Goal: Transaction & Acquisition: Book appointment/travel/reservation

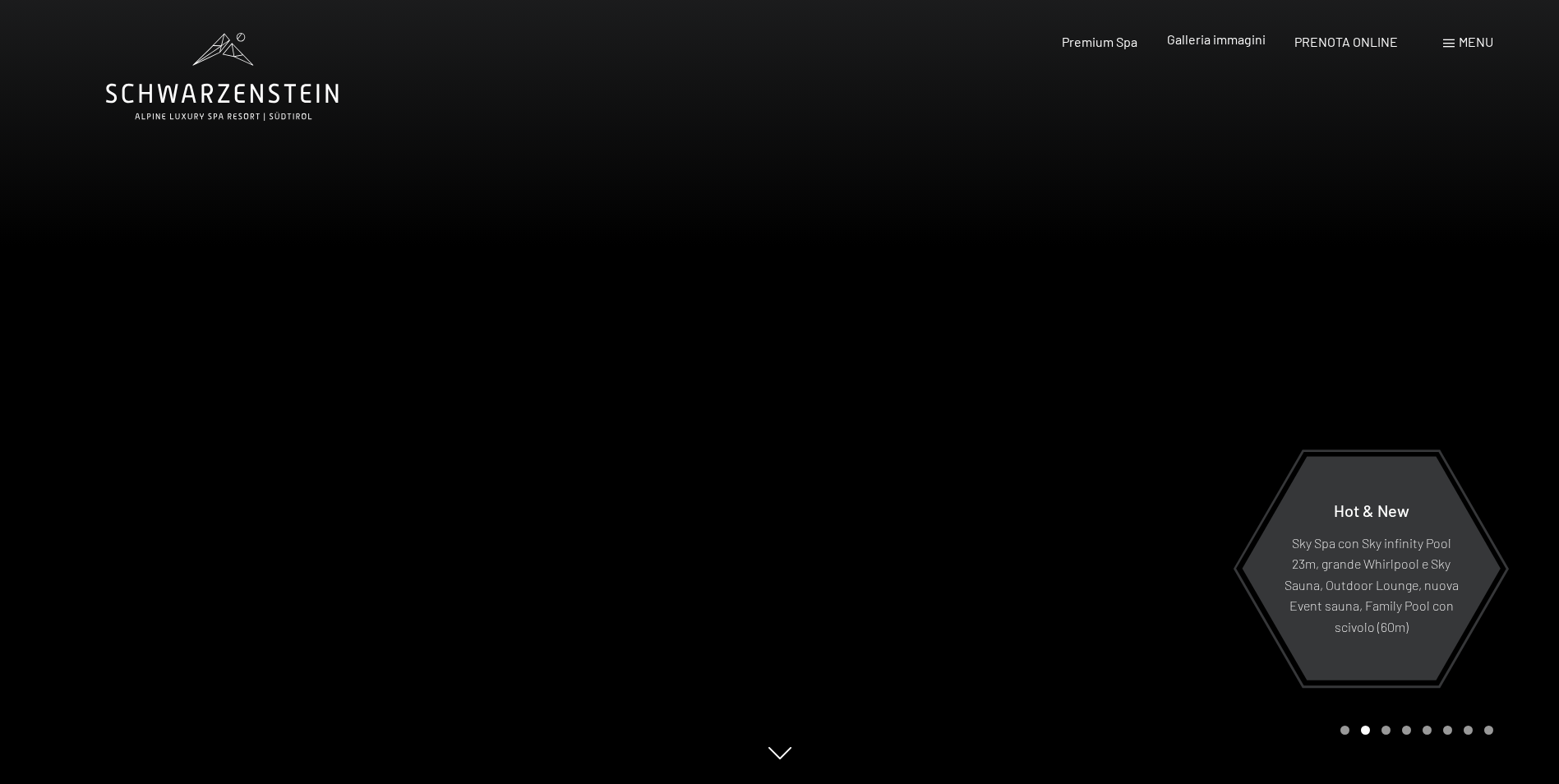
click at [1237, 37] on span "Galleria immagini" at bounding box center [1216, 39] width 99 height 16
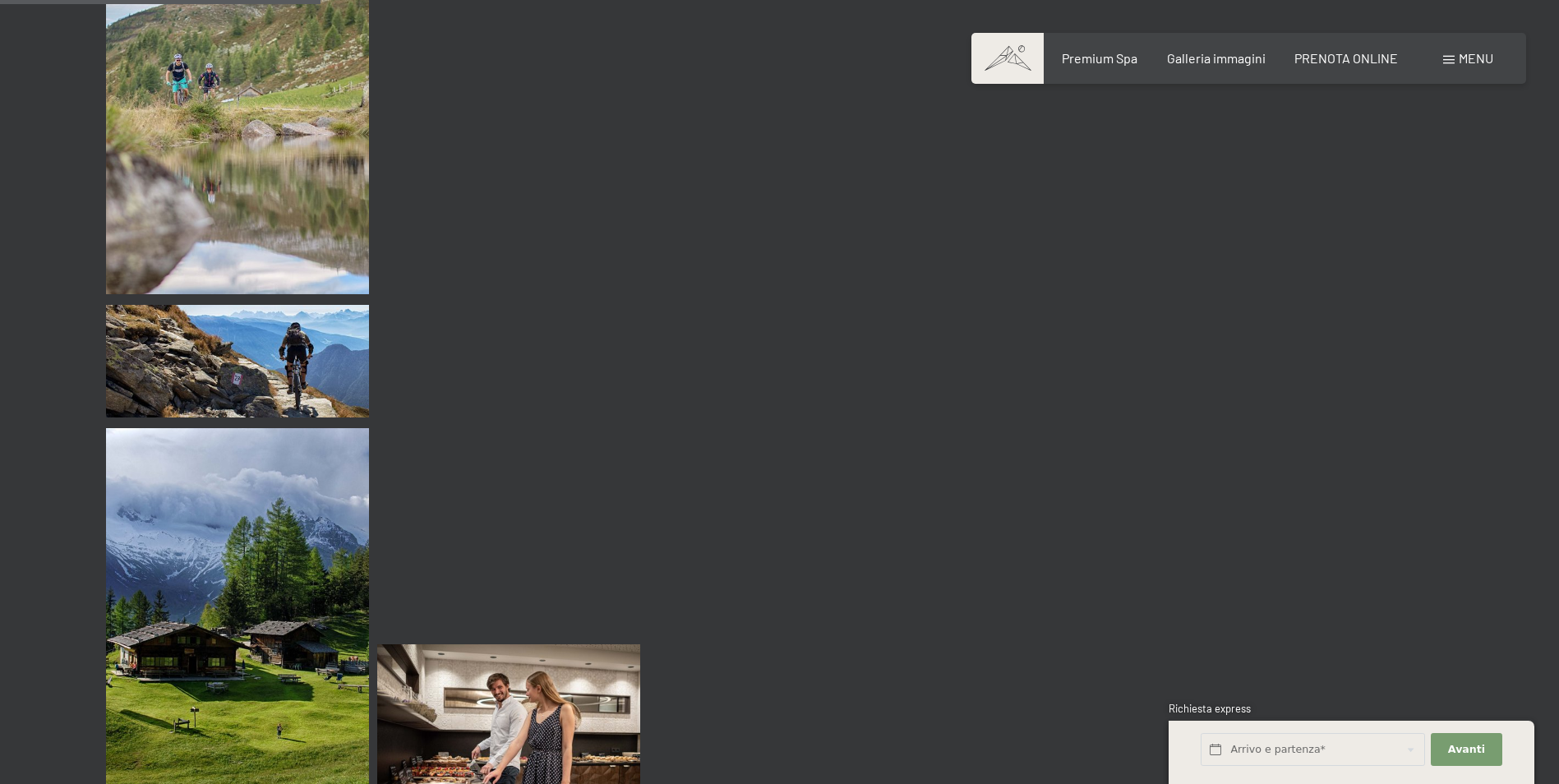
scroll to position [4273, 0]
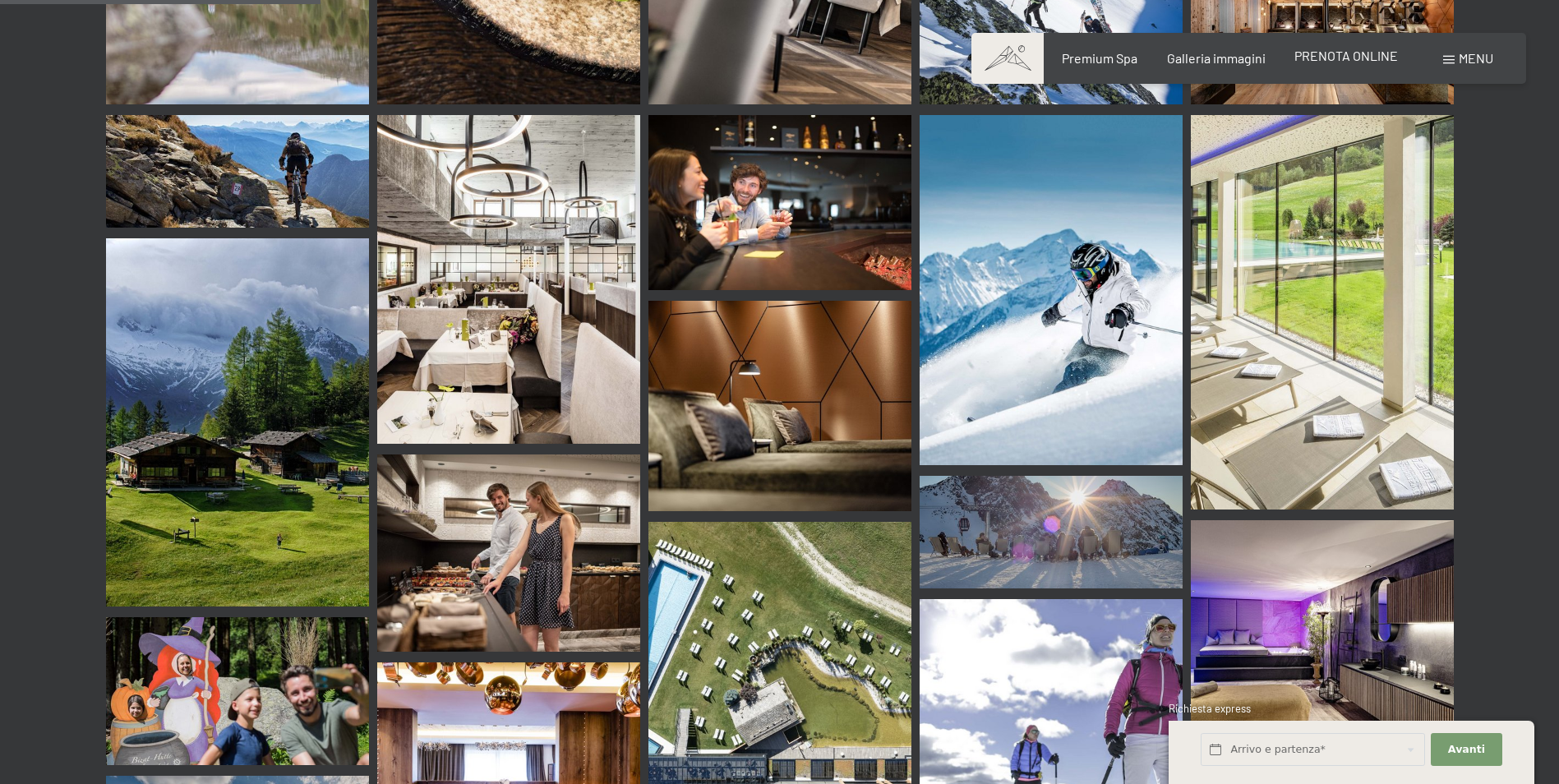
click at [1333, 55] on span "PRENOTA ONLINE" at bounding box center [1346, 55] width 103 height 16
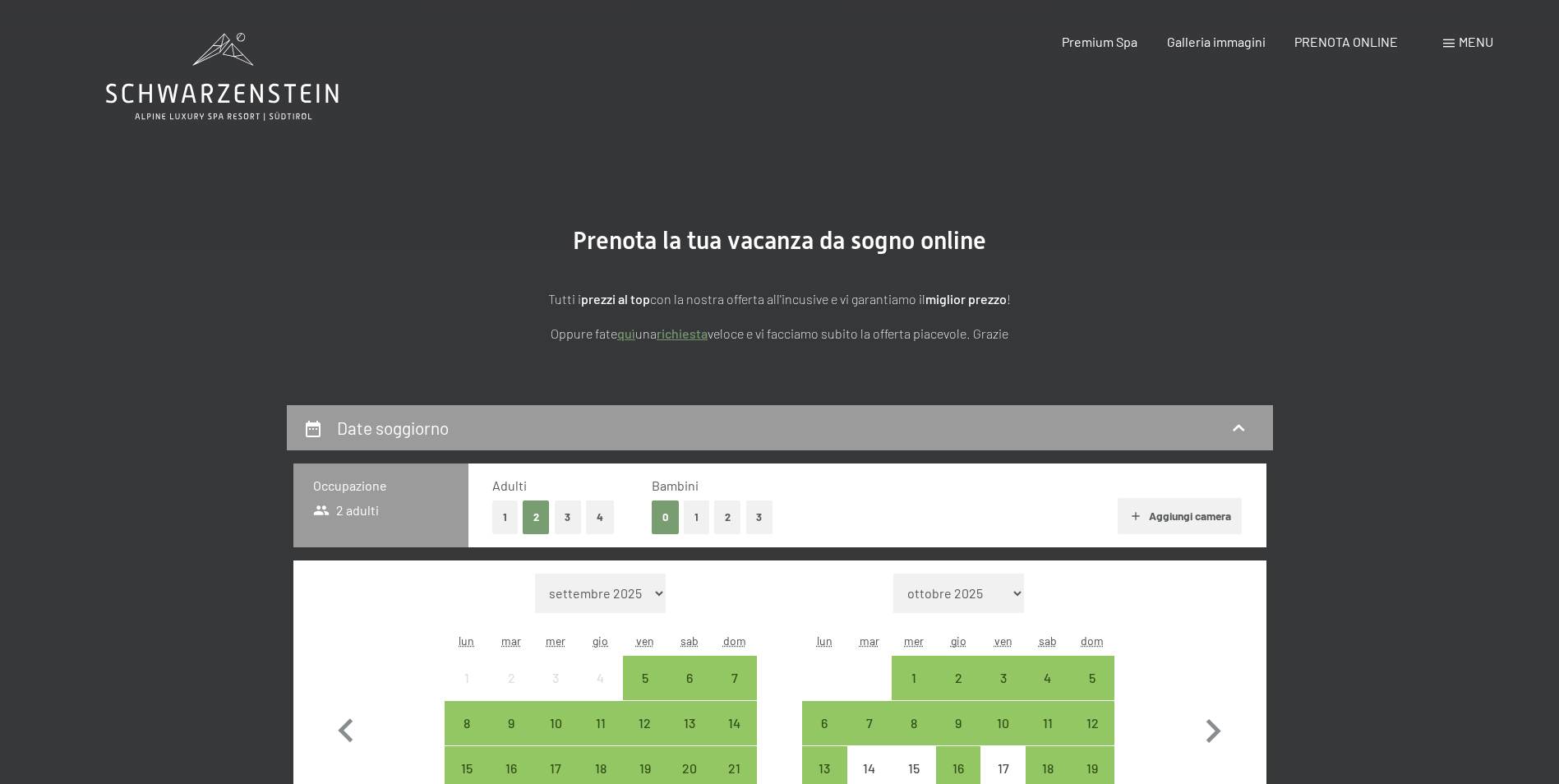
click at [698, 522] on button "1" at bounding box center [696, 517] width 25 height 34
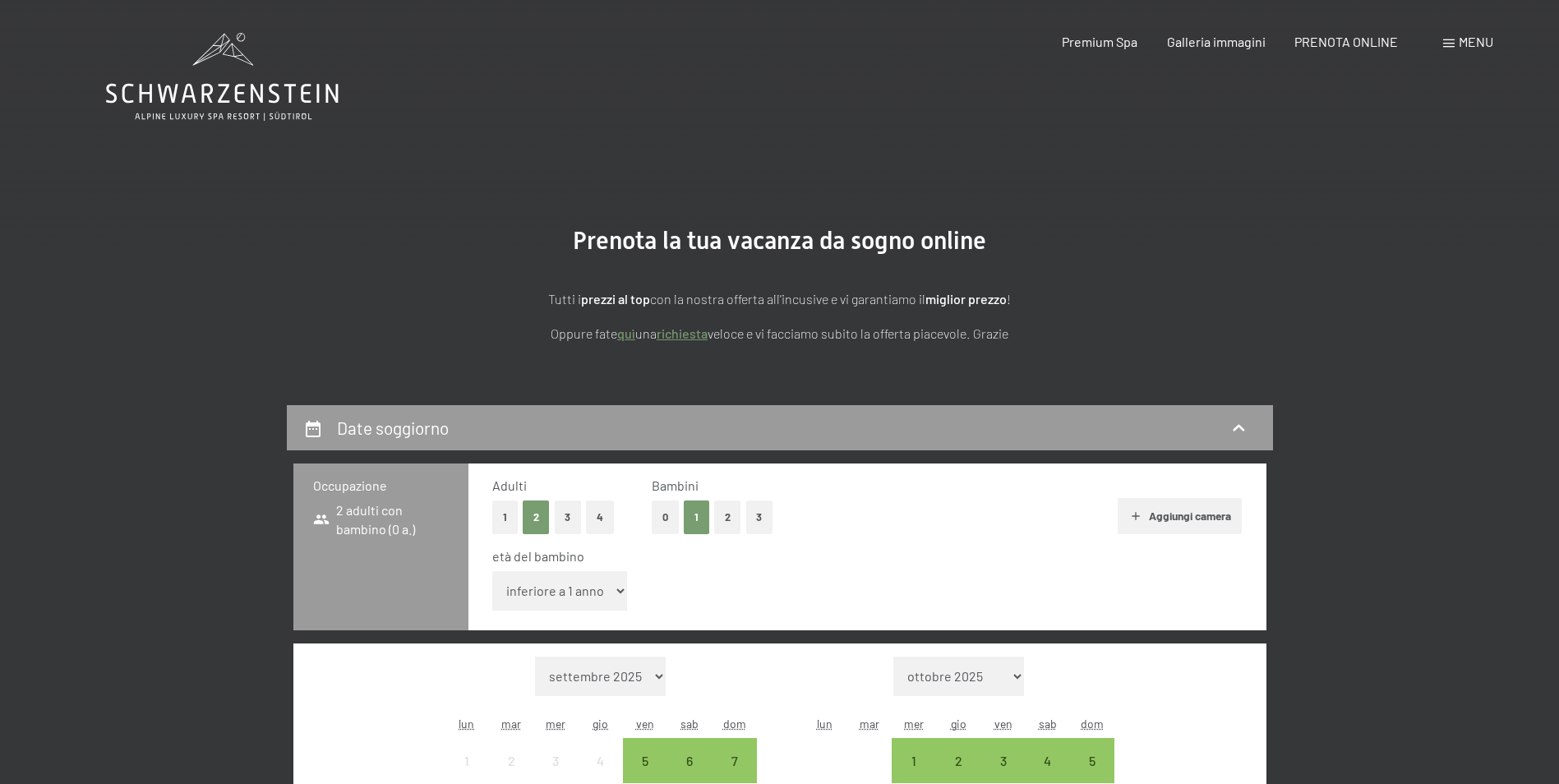
click at [627, 589] on div "età del bambino inferiore a 1 anno 1 anno 2 anni 3 anni 4 anni 5 anni 6 anni 7 …" at bounding box center [868, 582] width 751 height 70
click at [616, 591] on select "inferiore a 1 anno 1 anno 2 anni 3 anni 4 anni 5 anni 6 anni 7 anni 8 anni 9 an…" at bounding box center [561, 590] width 136 height 39
select select "2"
click at [493, 571] on select "inferiore a 1 anno 1 anno 2 anni 3 anni 4 anni 5 anni 6 anni 7 anni 8 anni 9 an…" at bounding box center [561, 590] width 136 height 39
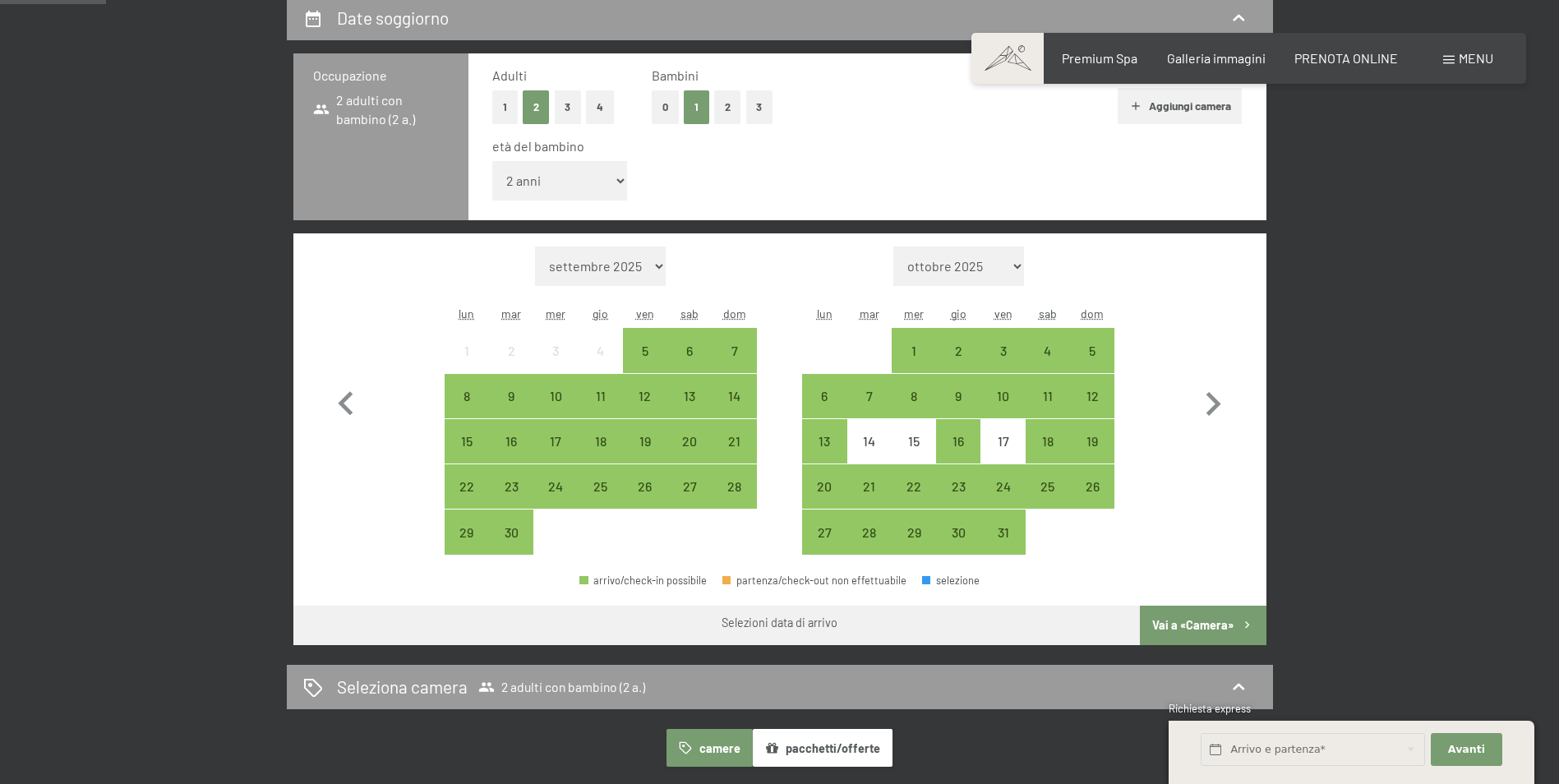
scroll to position [411, 0]
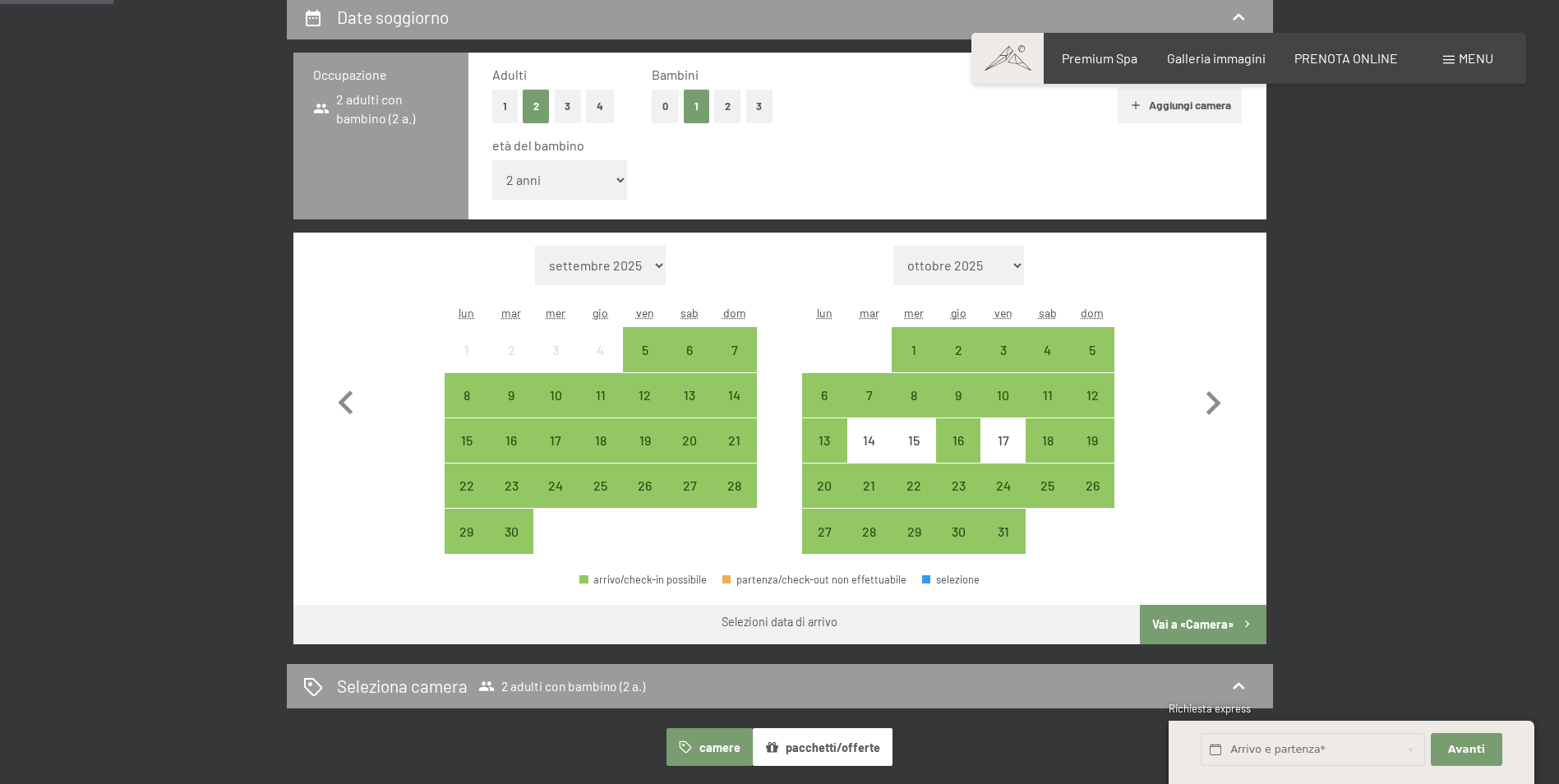
click at [1013, 268] on select "ottobre 2025 novembre 2025 dicembre 2025 gennaio 2026 febbraio 2026 marzo 2026 …" at bounding box center [958, 265] width 130 height 39
select select "2025-12-01"
select select "2026-01-01"
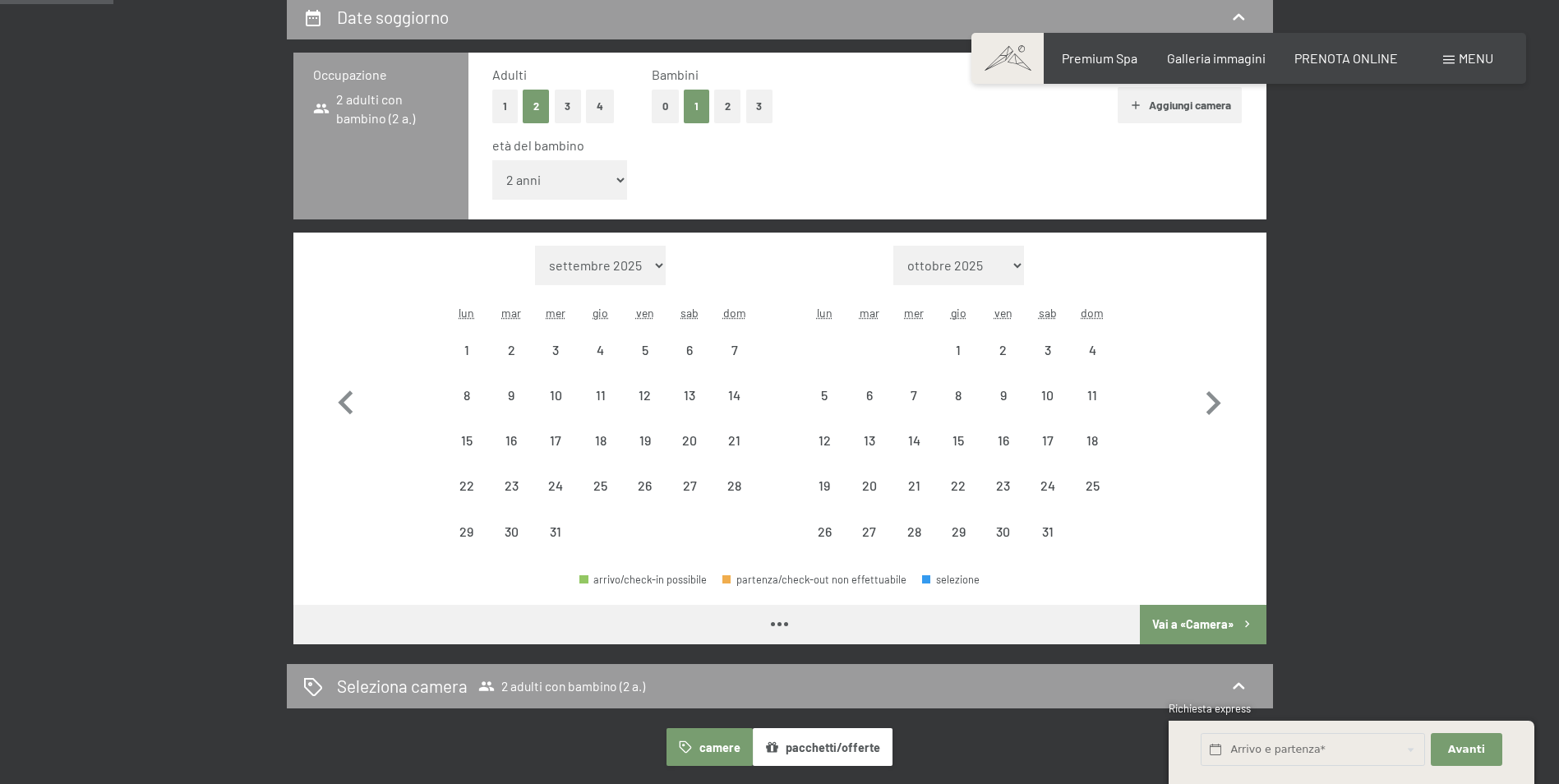
select select "2025-12-01"
select select "2026-01-01"
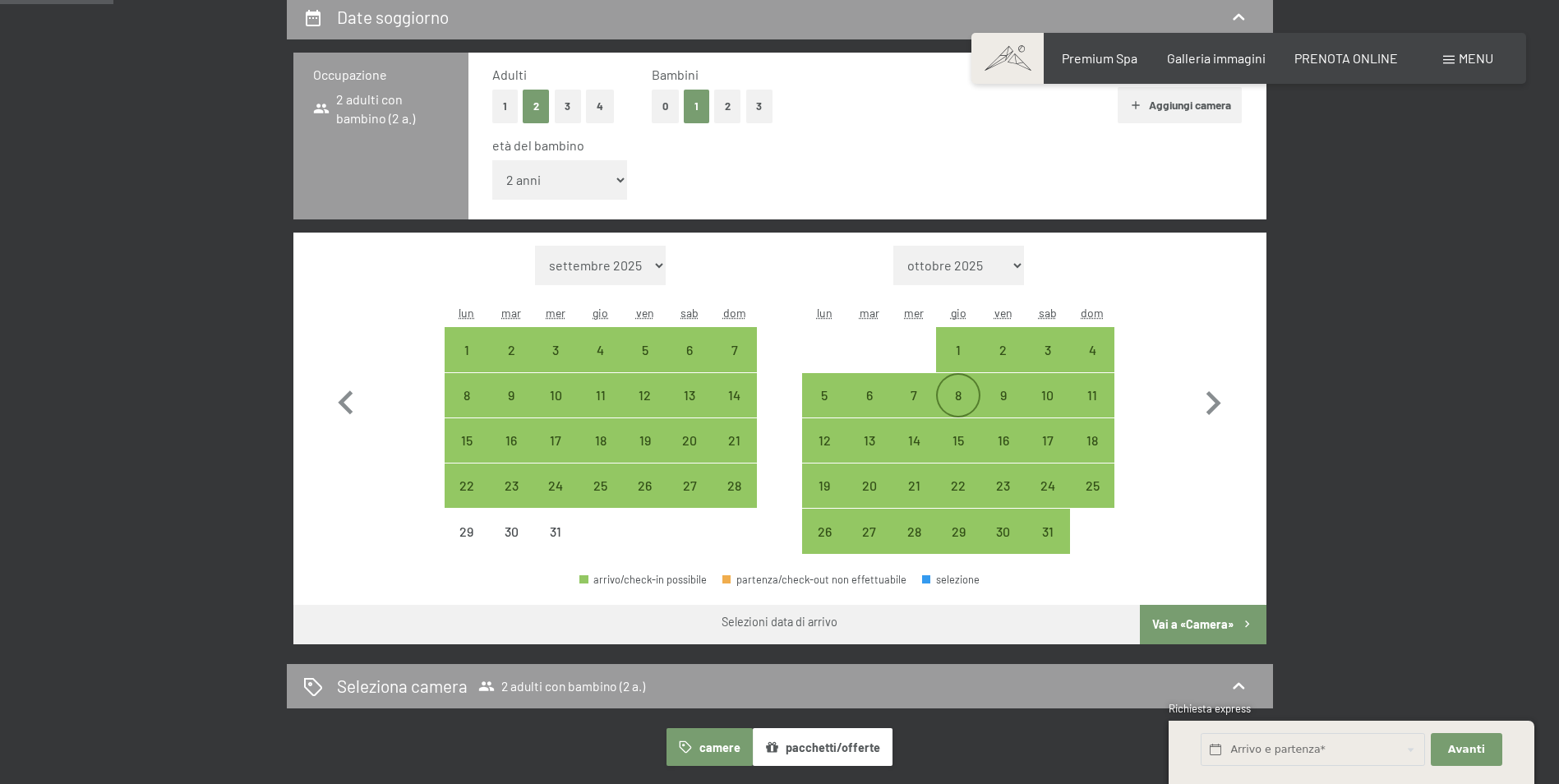
click at [959, 395] on div "8" at bounding box center [958, 409] width 41 height 41
select select "2025-12-01"
select select "2026-01-01"
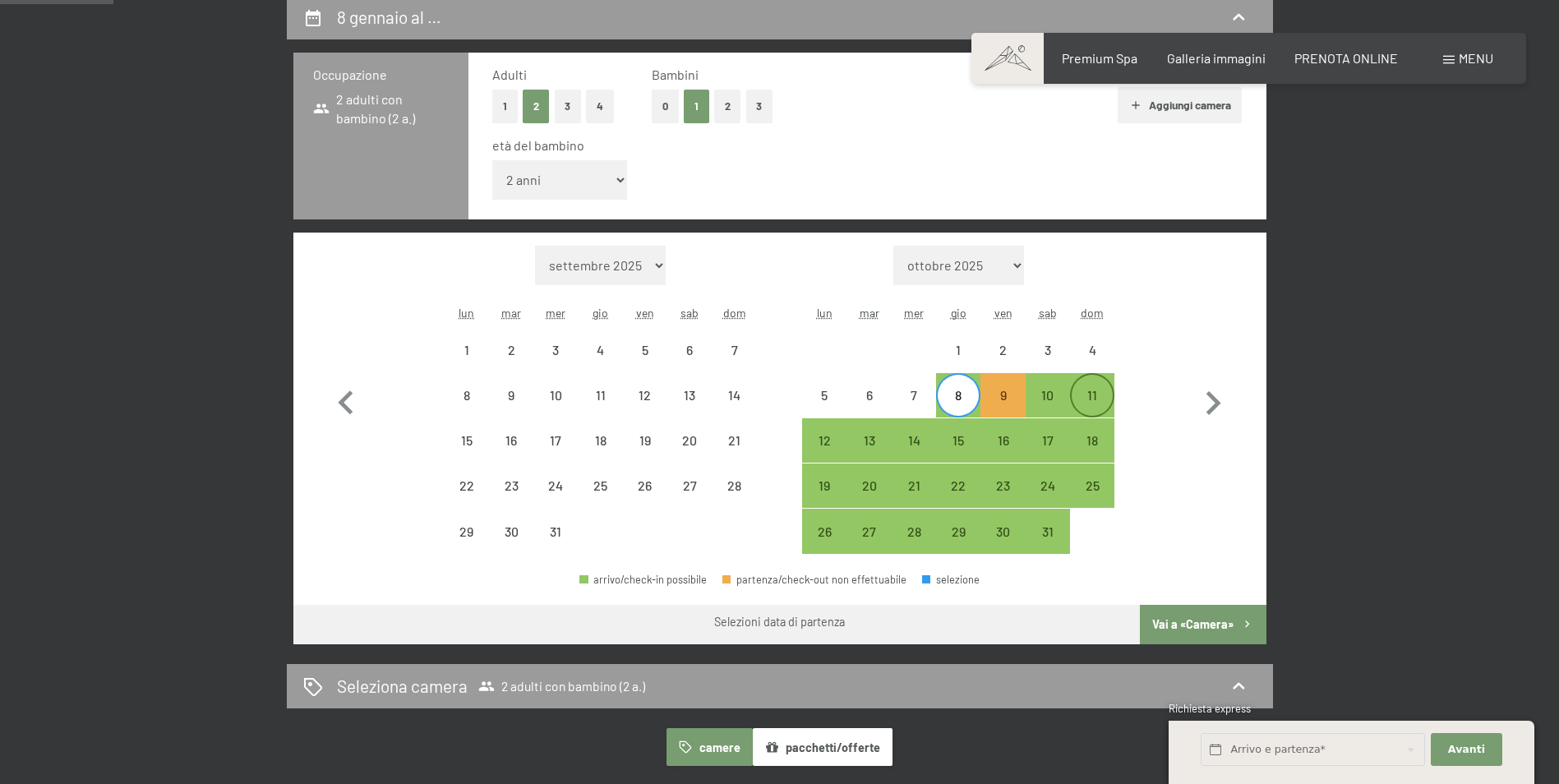
click at [1099, 397] on div "11" at bounding box center [1092, 409] width 41 height 41
select select "2025-12-01"
select select "2026-01-01"
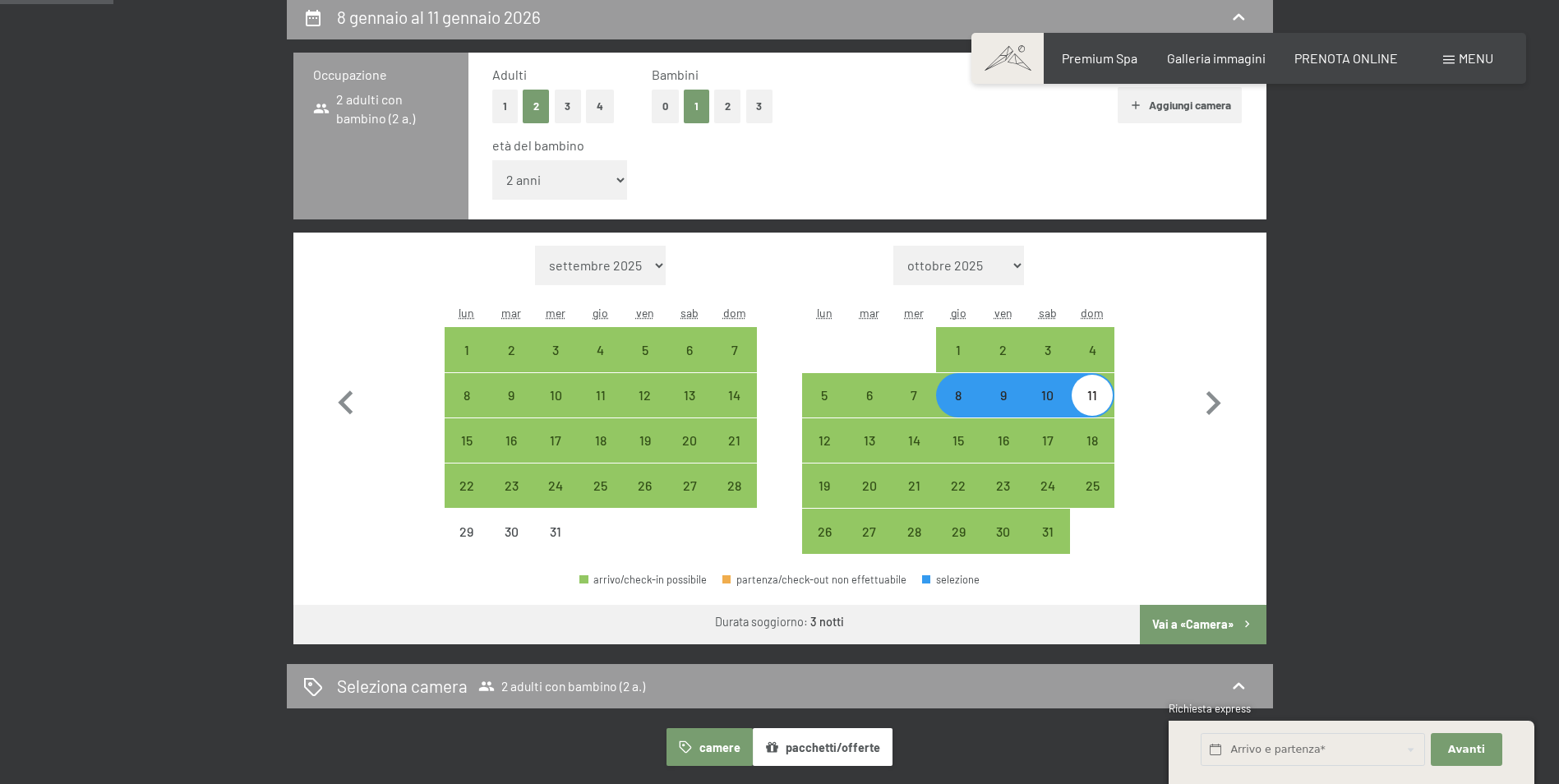
click at [1164, 621] on button "Vai a «Camera»" at bounding box center [1202, 625] width 126 height 39
select select "2025-12-01"
select select "2026-01-01"
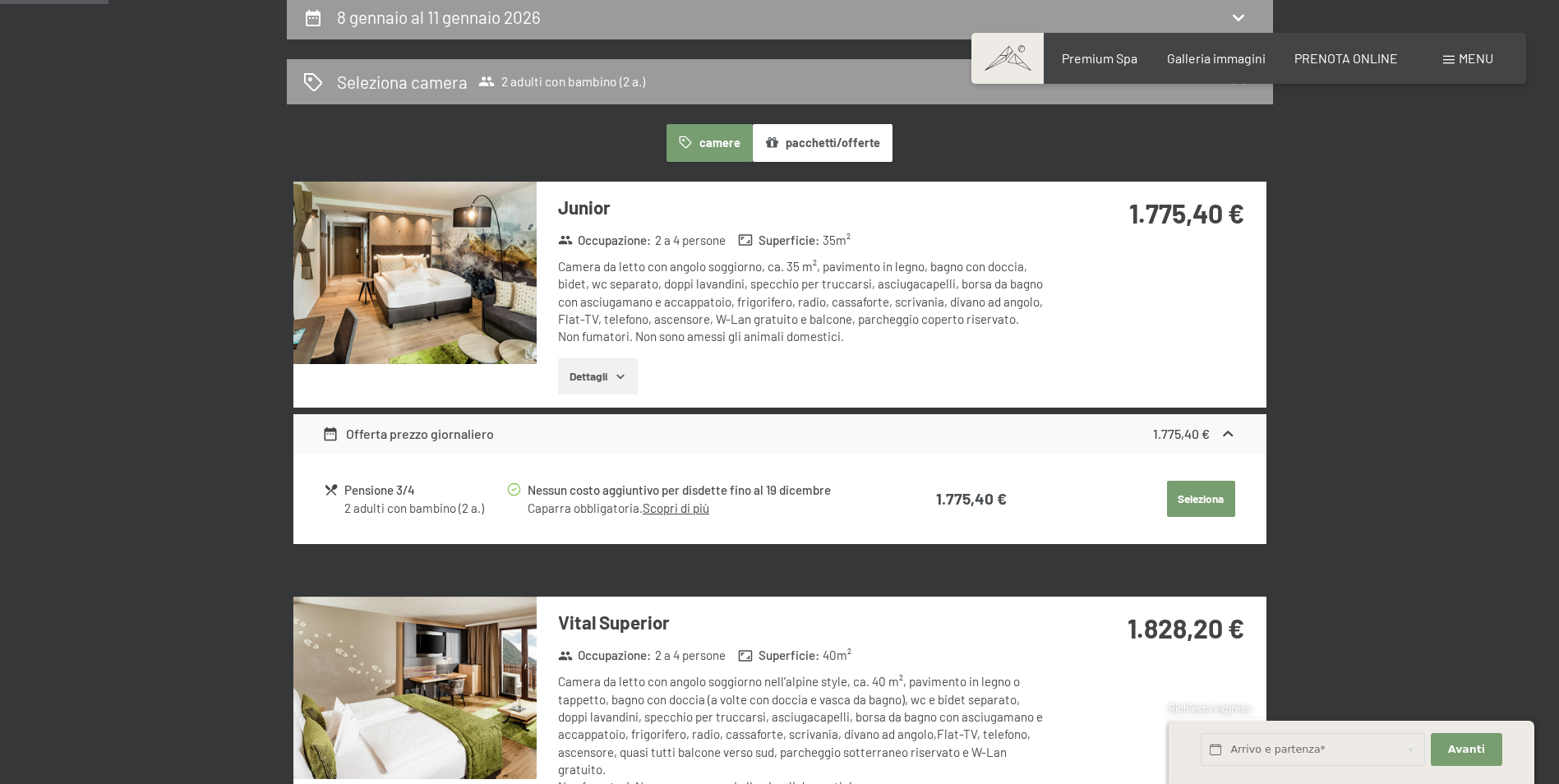
scroll to position [405, 0]
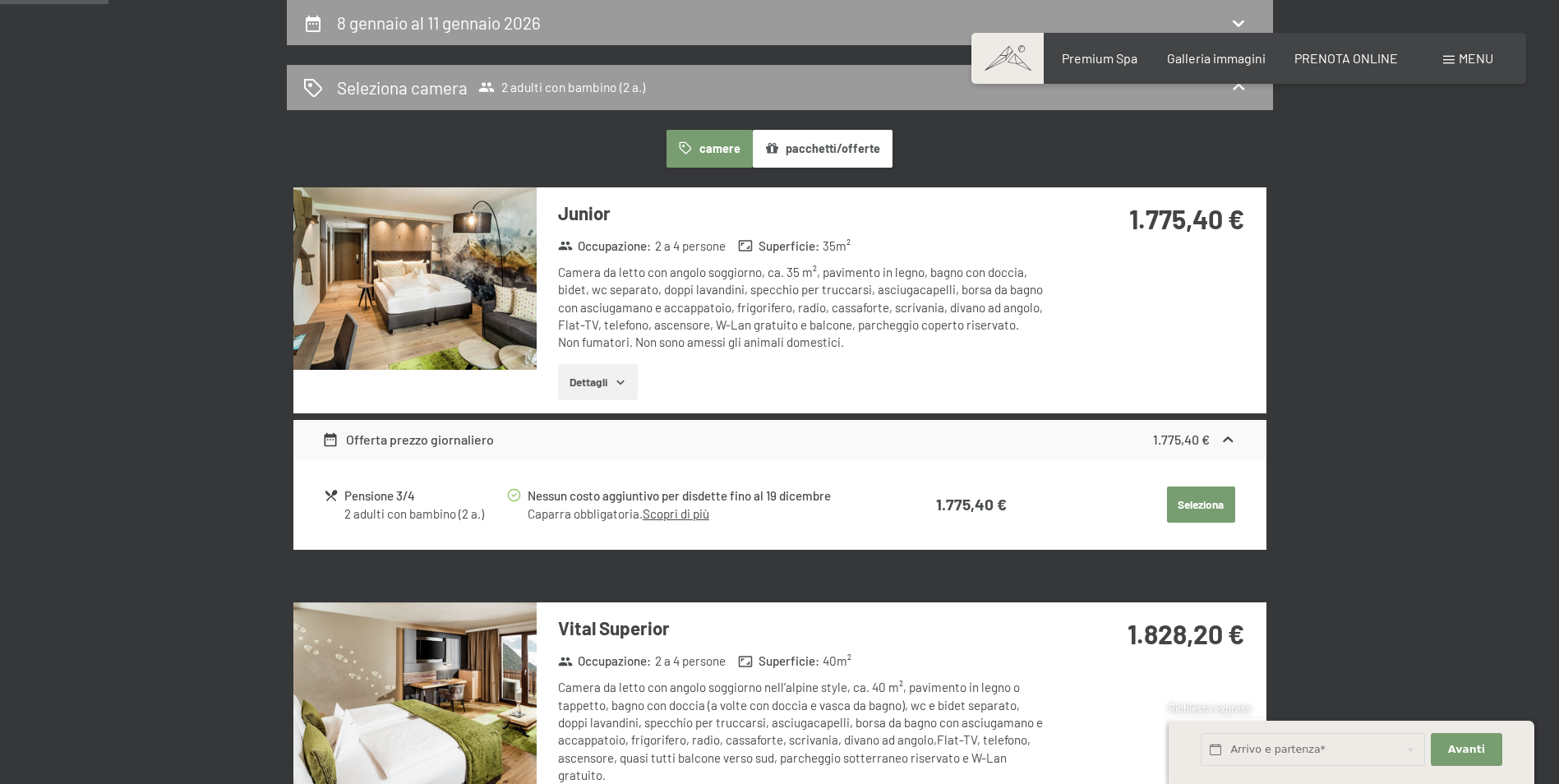
click at [783, 157] on button "pacchetti/offerte" at bounding box center [822, 148] width 140 height 38
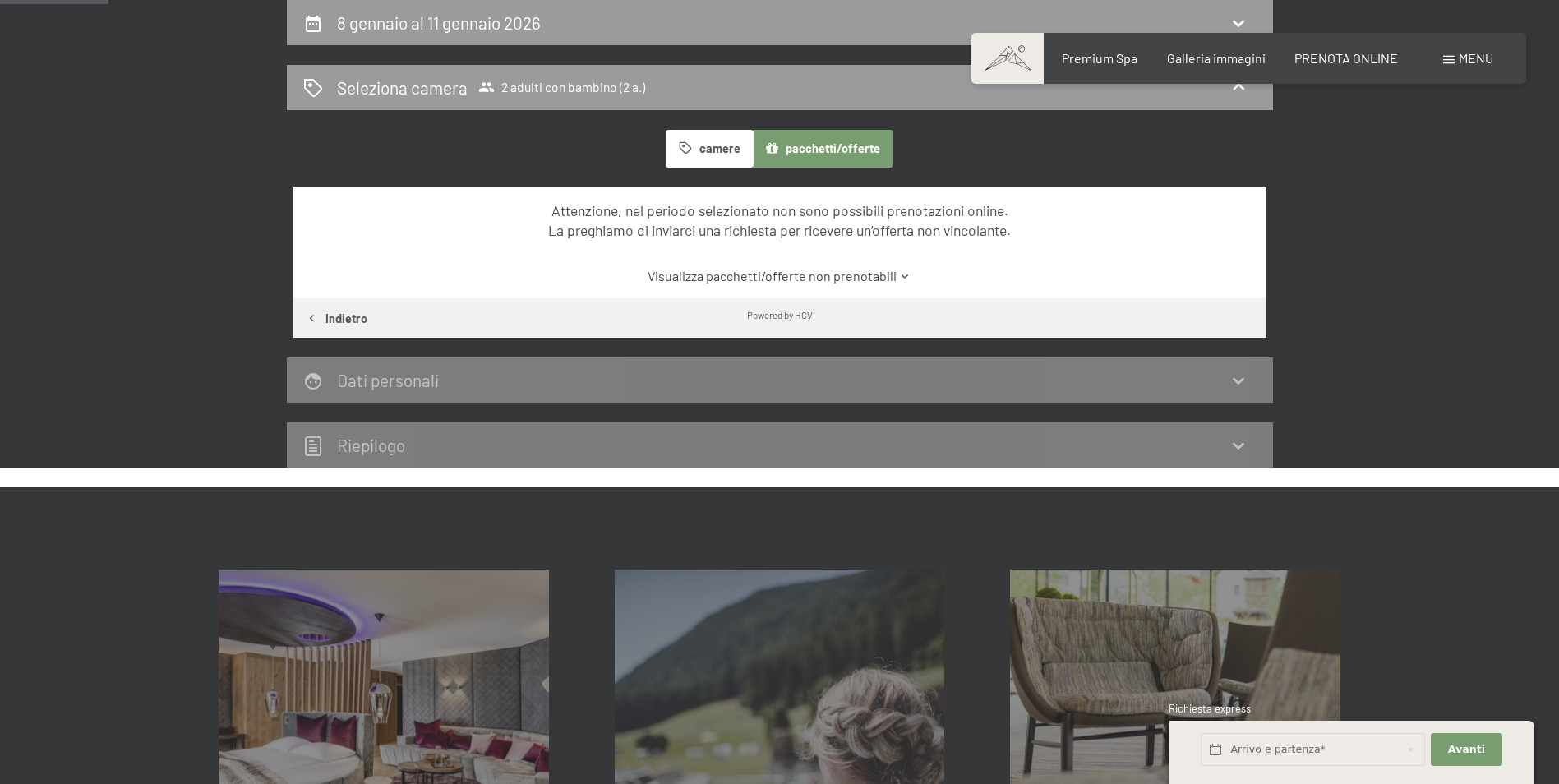
click at [701, 155] on button "camere" at bounding box center [710, 148] width 86 height 38
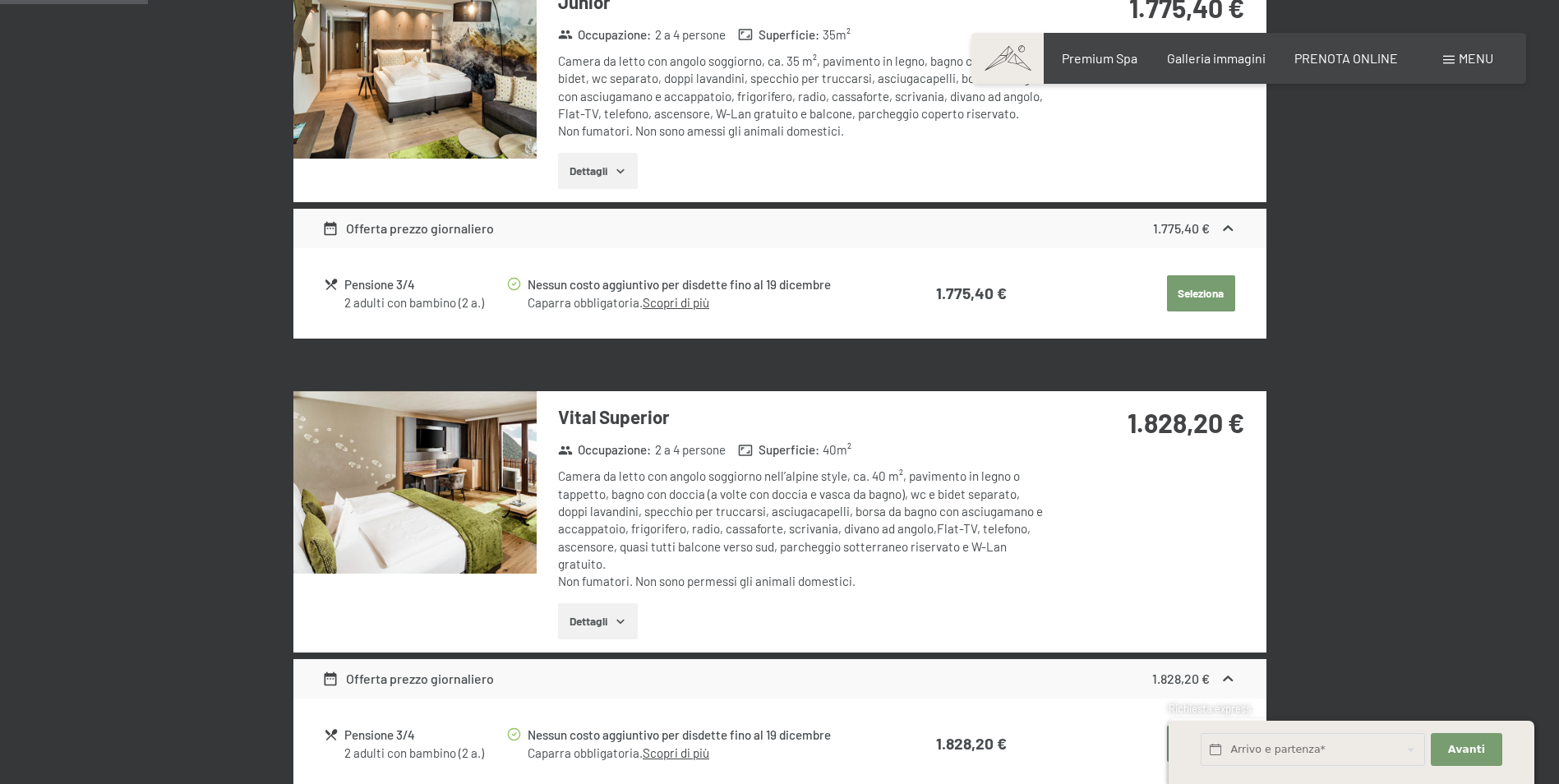
scroll to position [241, 0]
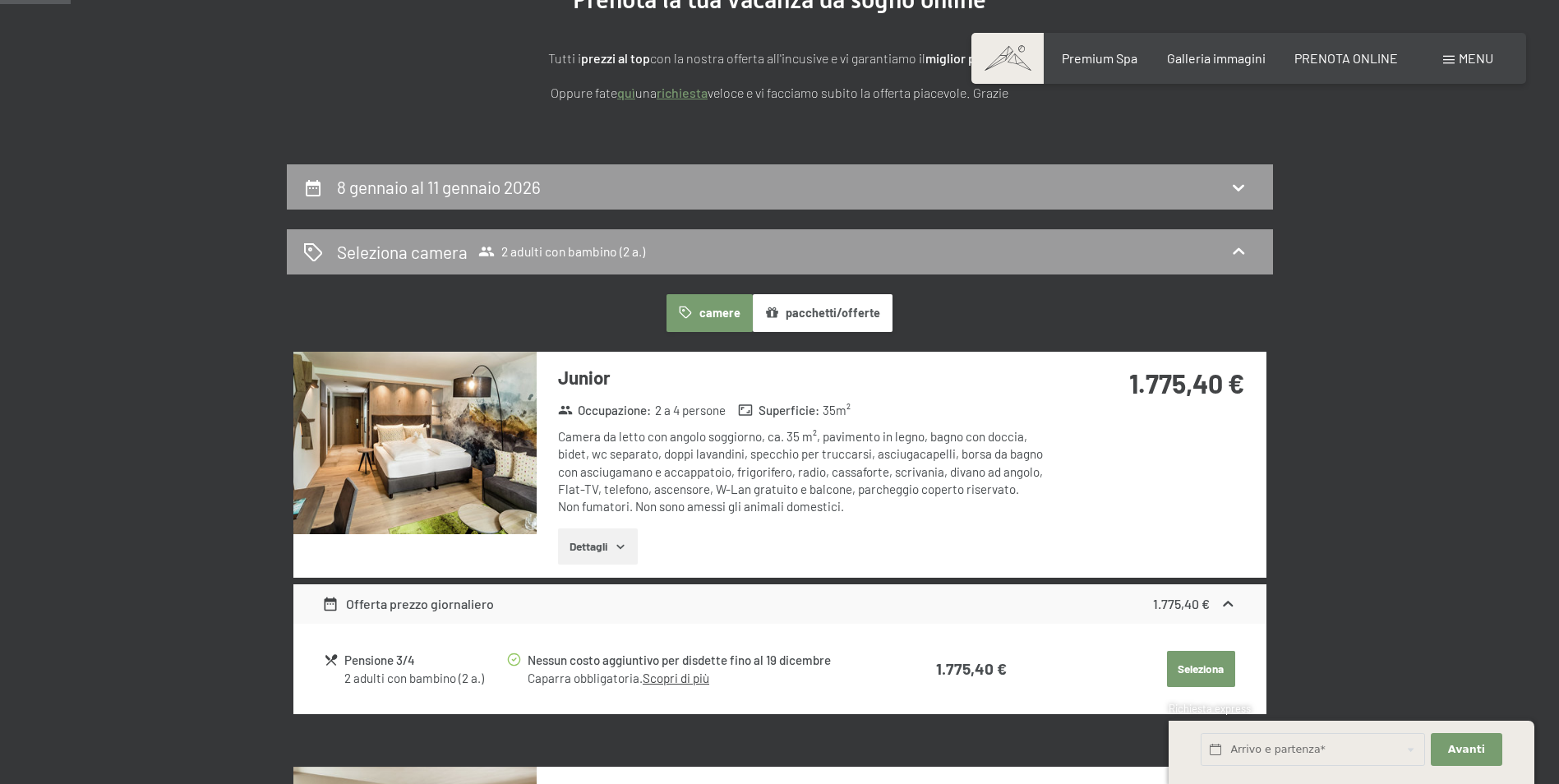
click at [578, 544] on button "Dettagli" at bounding box center [598, 546] width 80 height 36
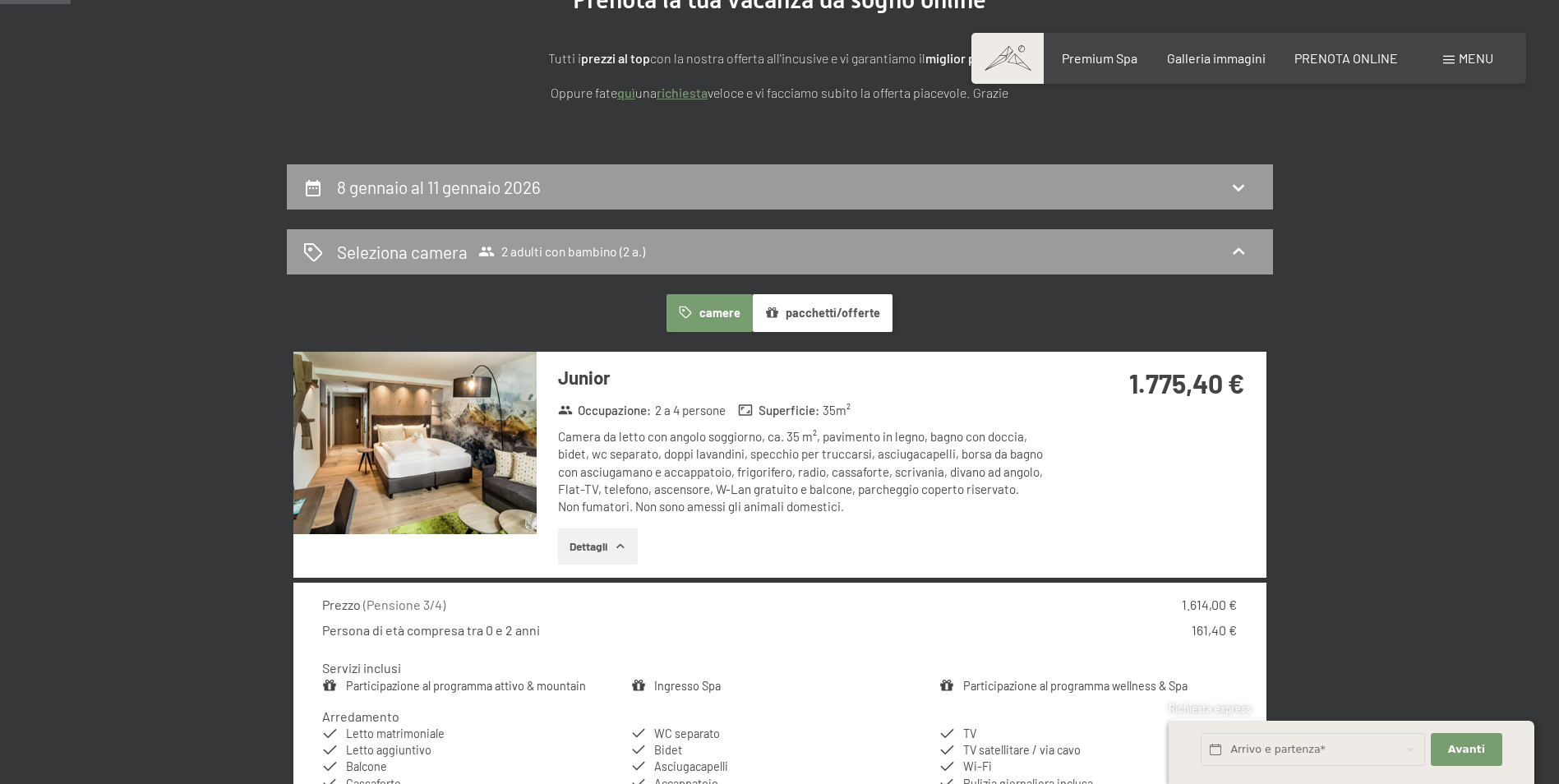
click at [468, 689] on link "Participazione al programma attivo & mountain" at bounding box center [467, 685] width 240 height 14
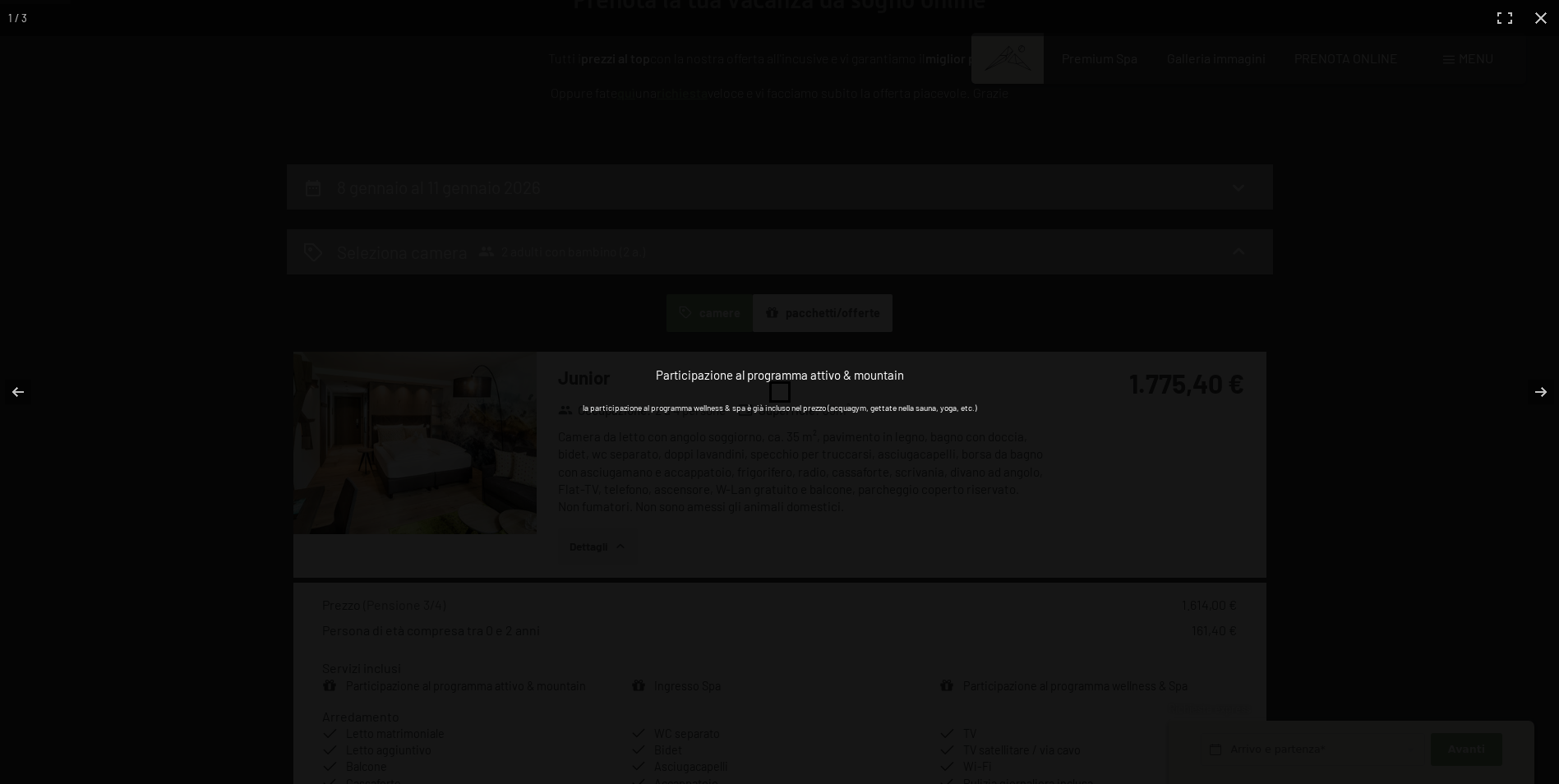
click at [551, 549] on div "Participazione al programma attivo & mountain la participazione al programma we…" at bounding box center [780, 392] width 657 height 784
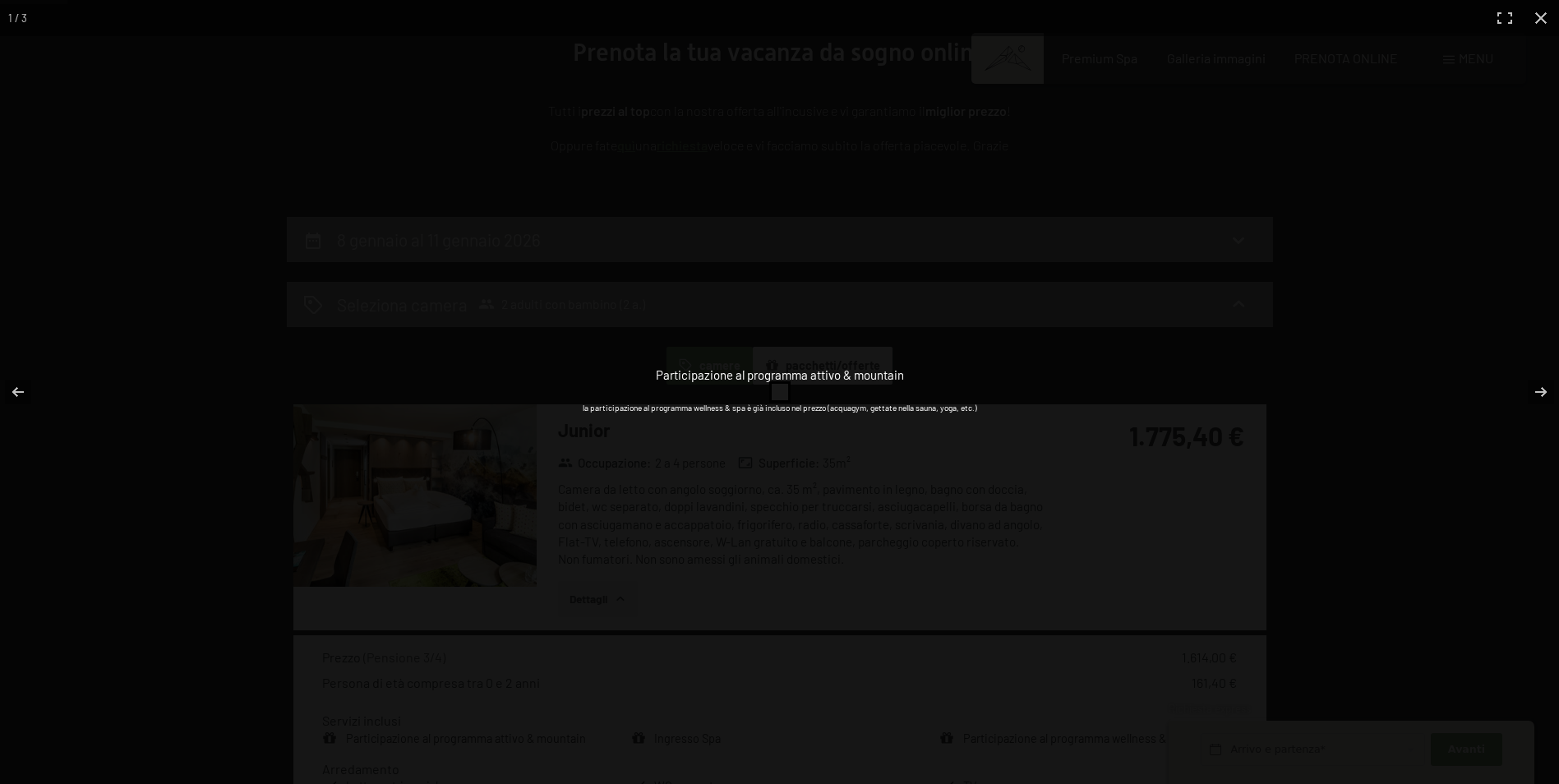
scroll to position [158, 0]
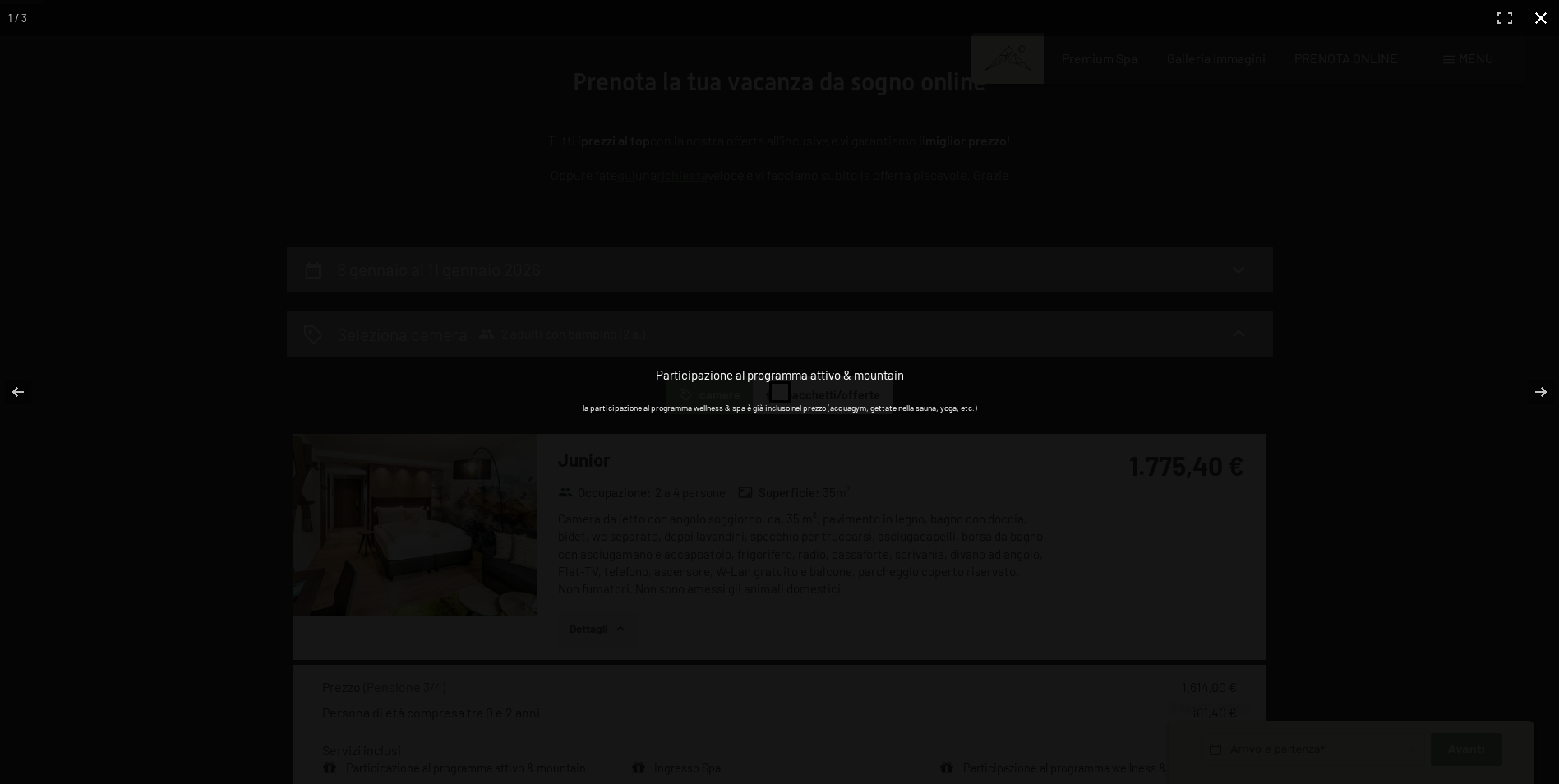
click at [1536, 25] on button "button" at bounding box center [1540, 18] width 36 height 36
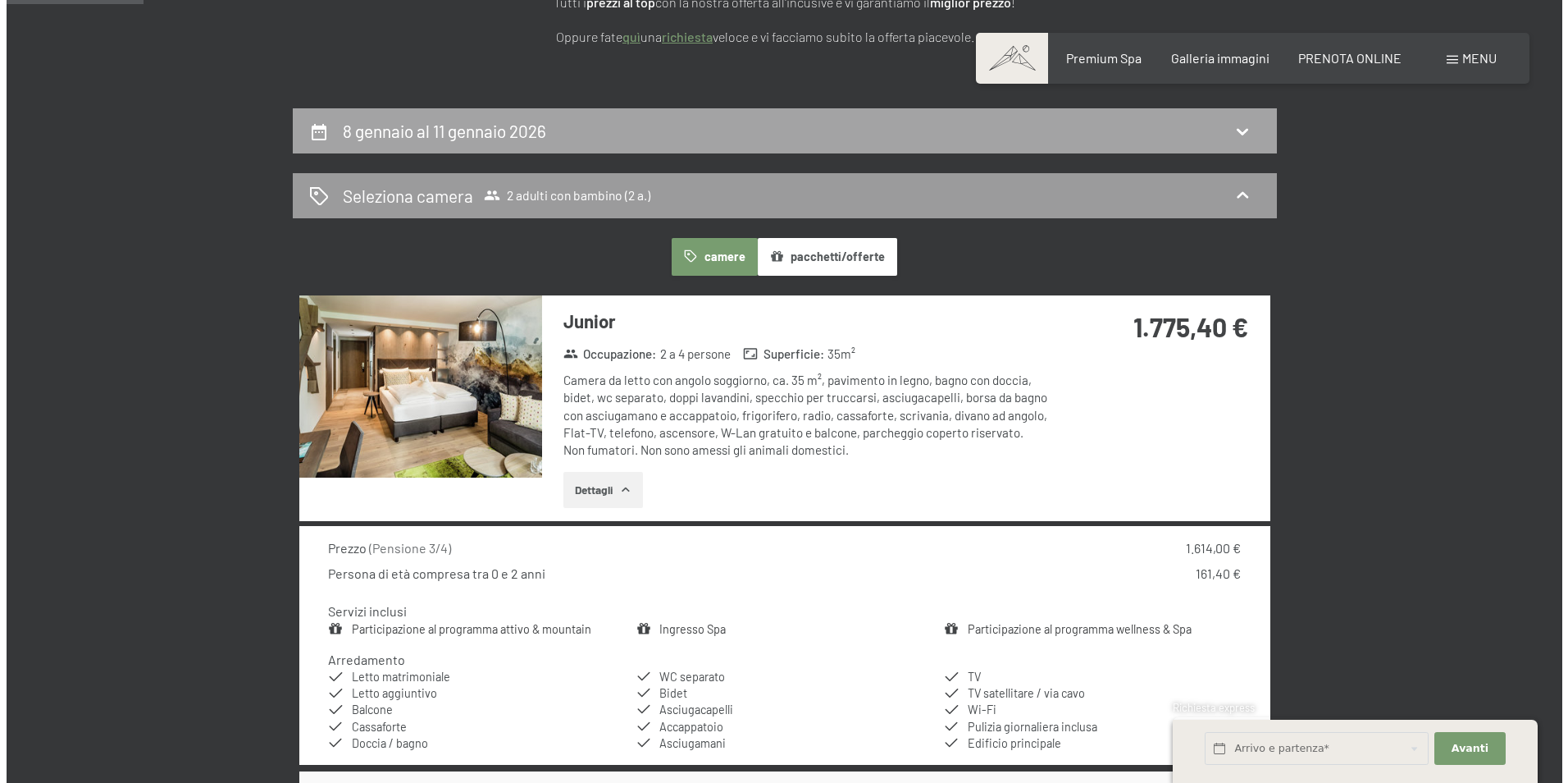
scroll to position [0, 0]
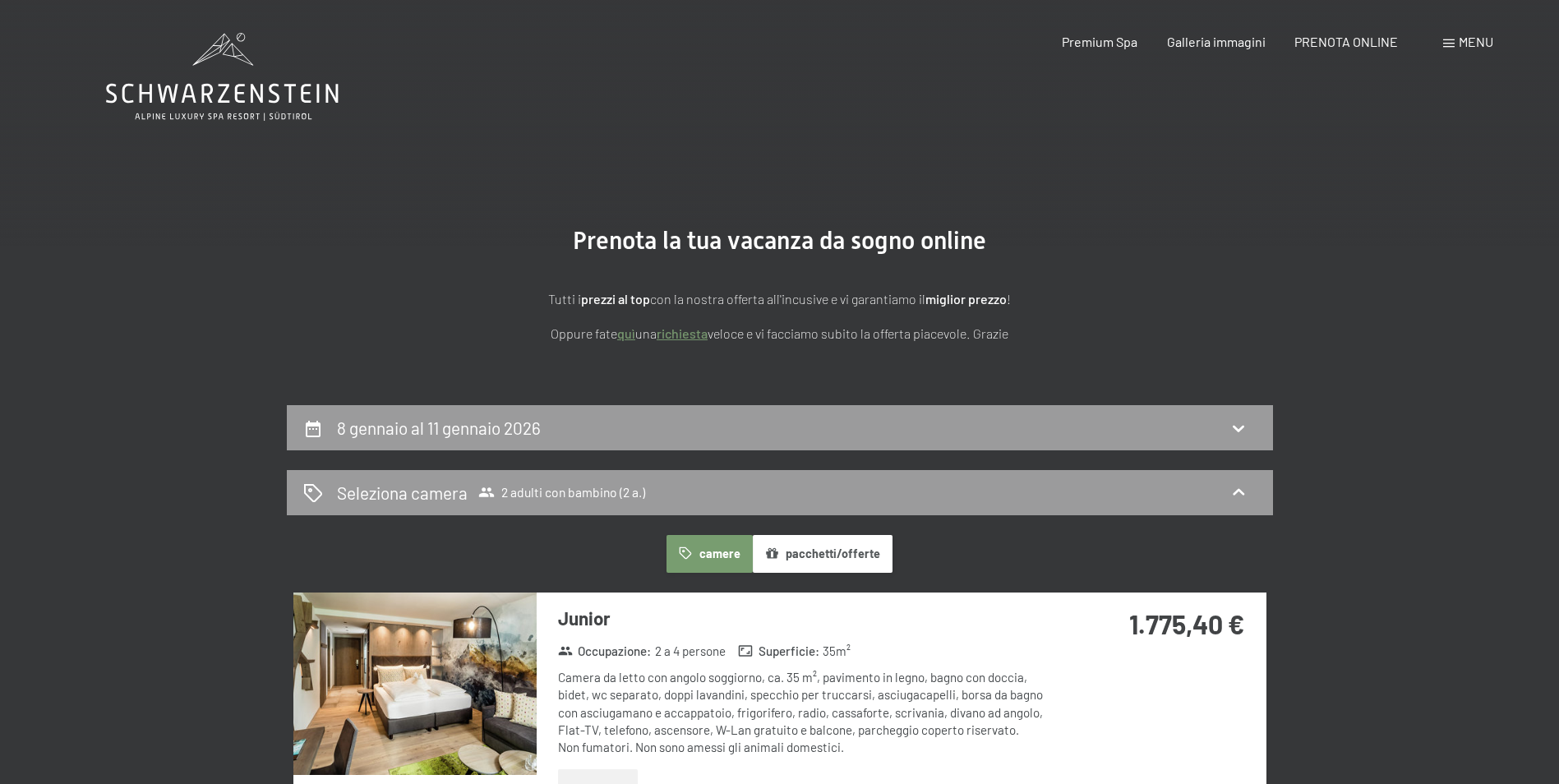
click at [1466, 45] on span "Menu" at bounding box center [1475, 41] width 34 height 16
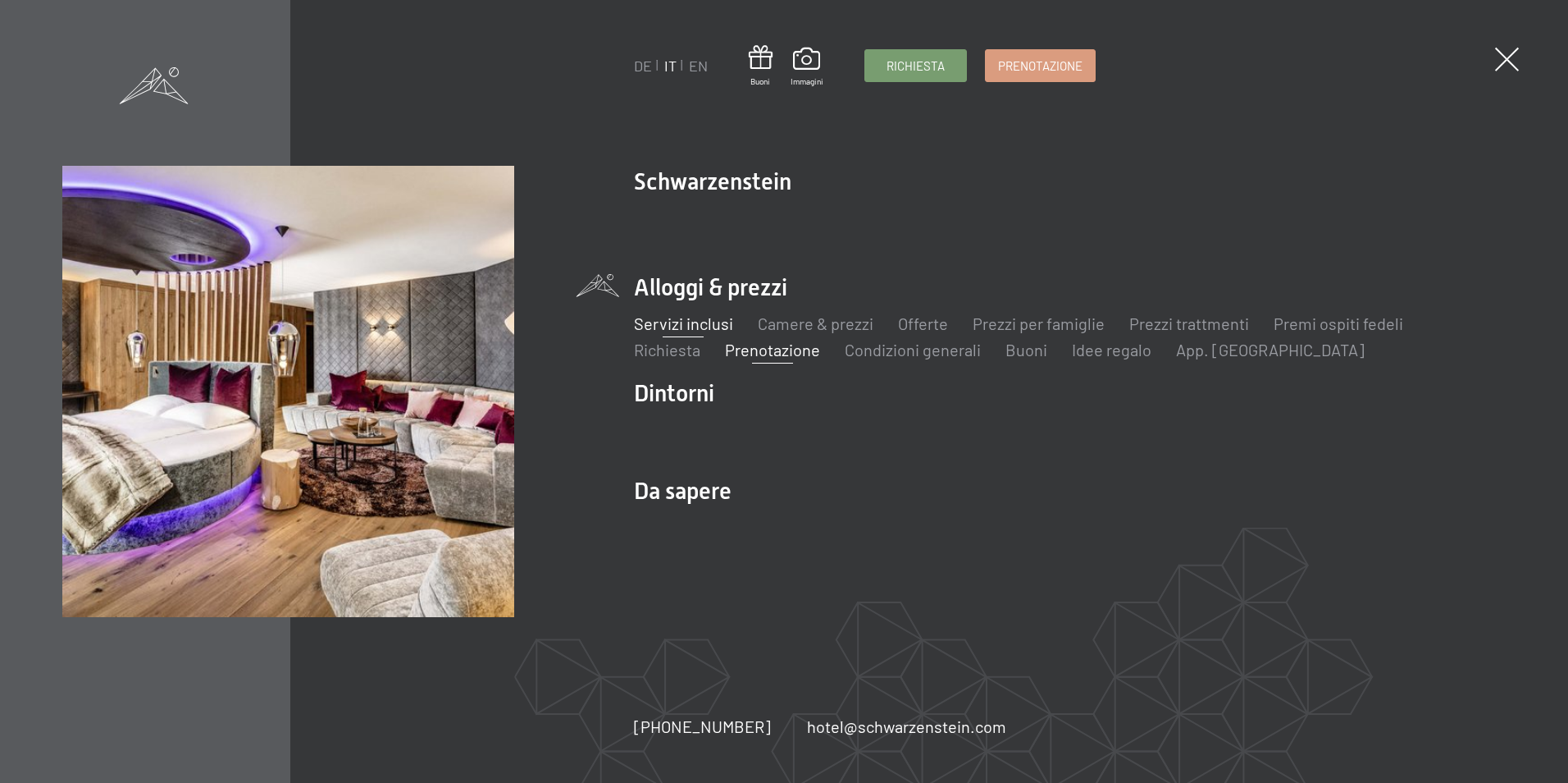
click at [715, 324] on link "Servizi inclusi" at bounding box center [683, 323] width 99 height 20
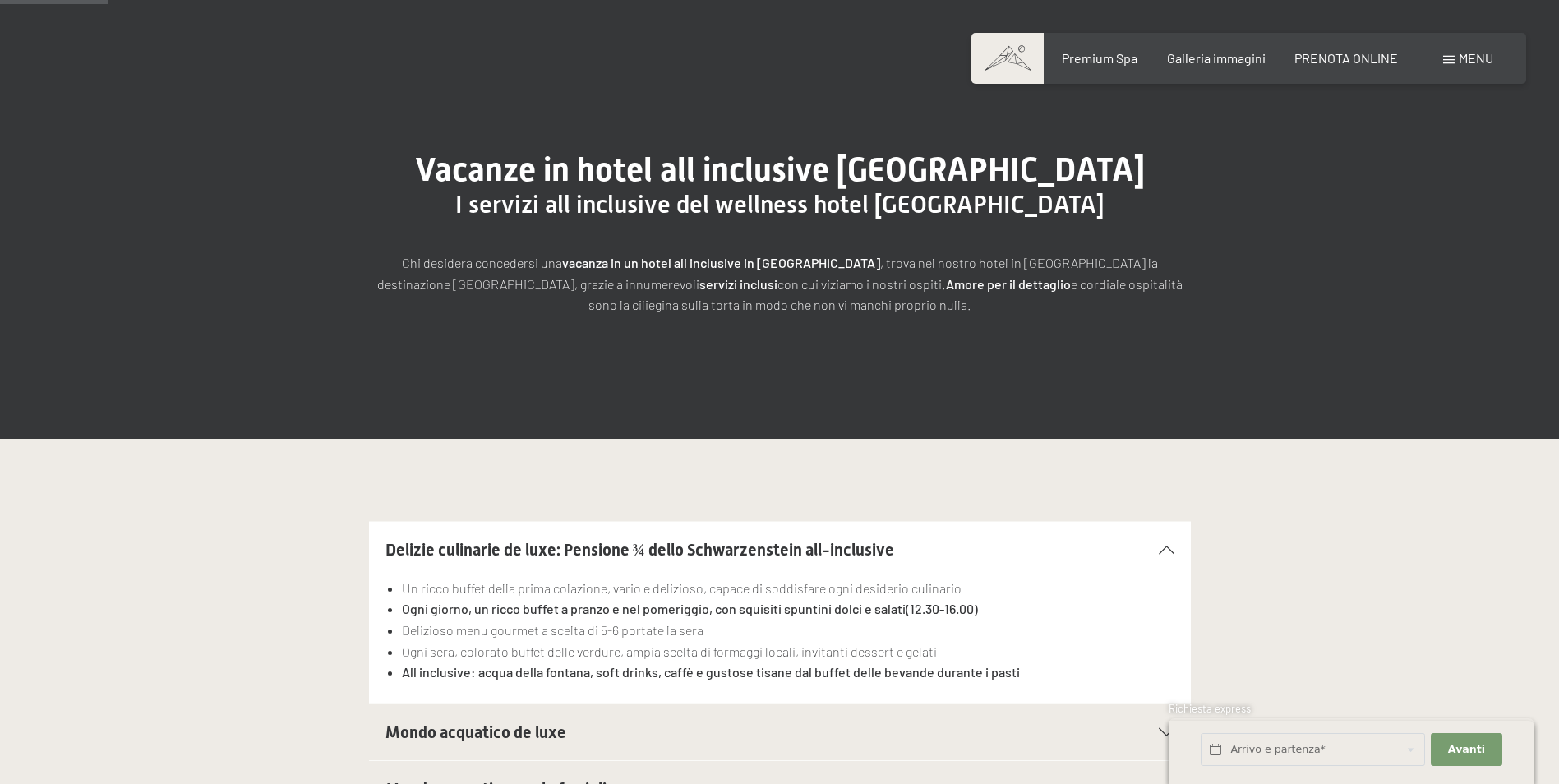
scroll to position [247, 0]
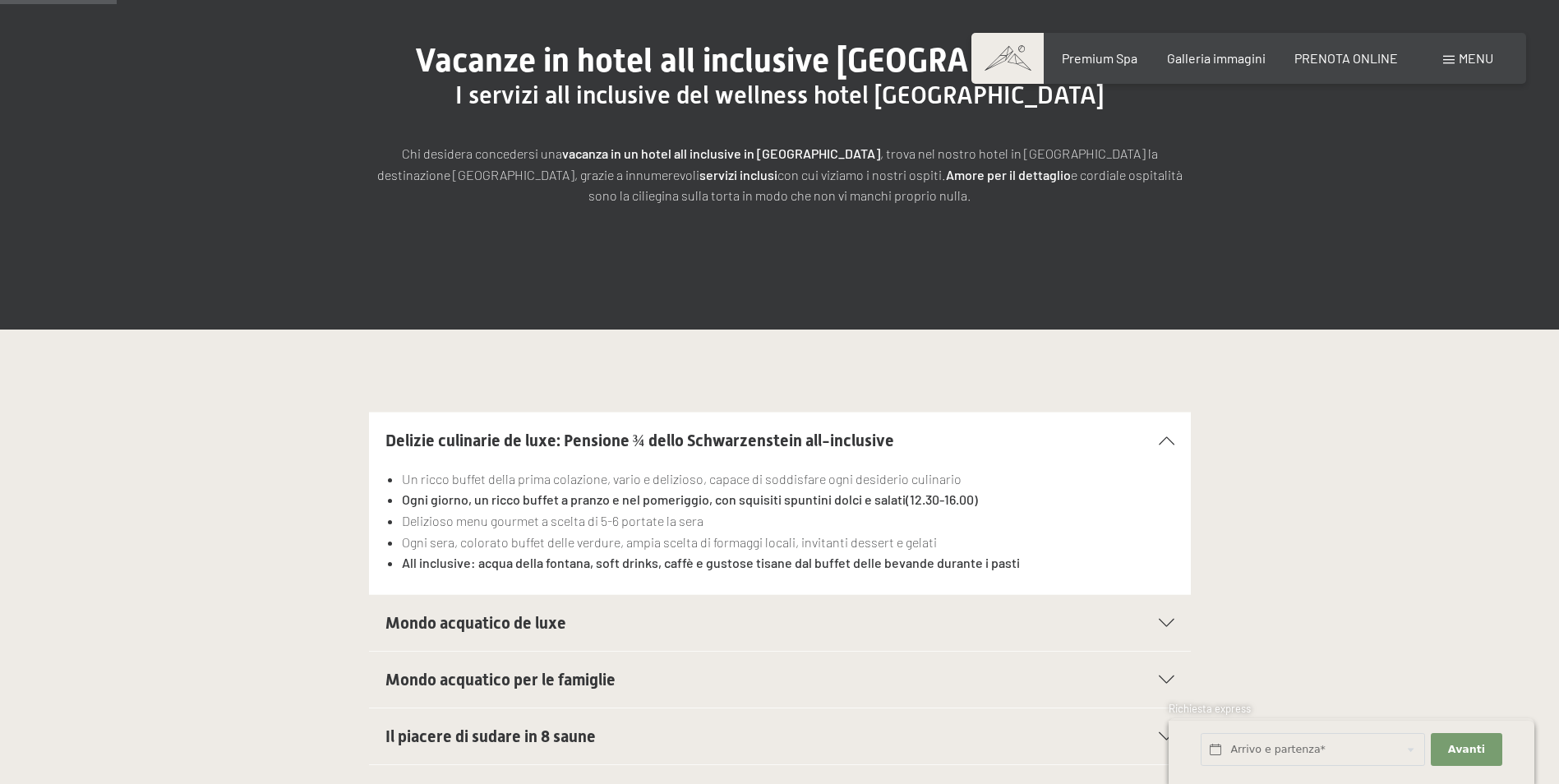
click at [511, 629] on span "Mondo acquatico de luxe" at bounding box center [476, 622] width 181 height 20
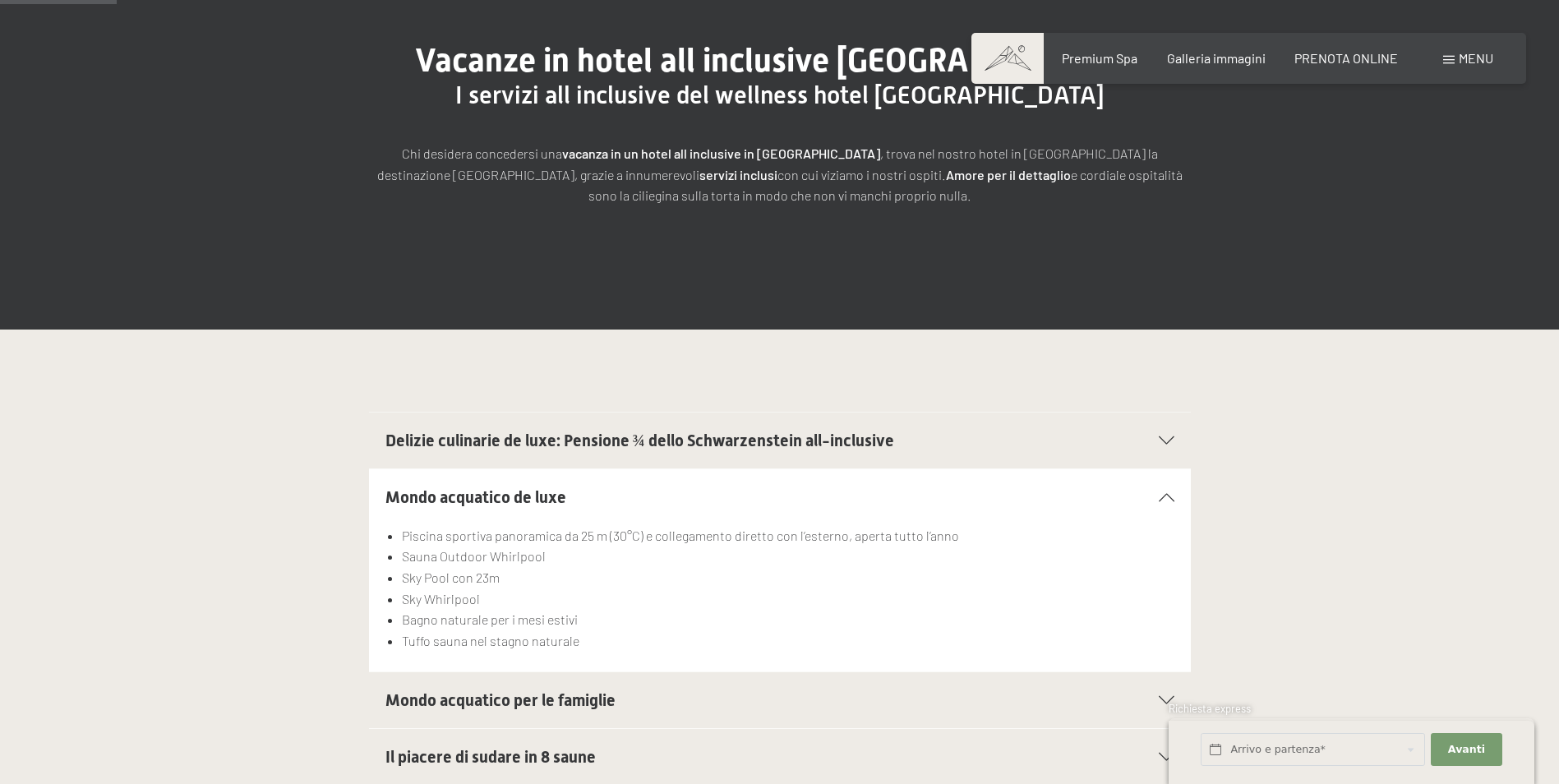
click at [483, 708] on span "Mondo acquatico per le famiglie" at bounding box center [500, 699] width 230 height 20
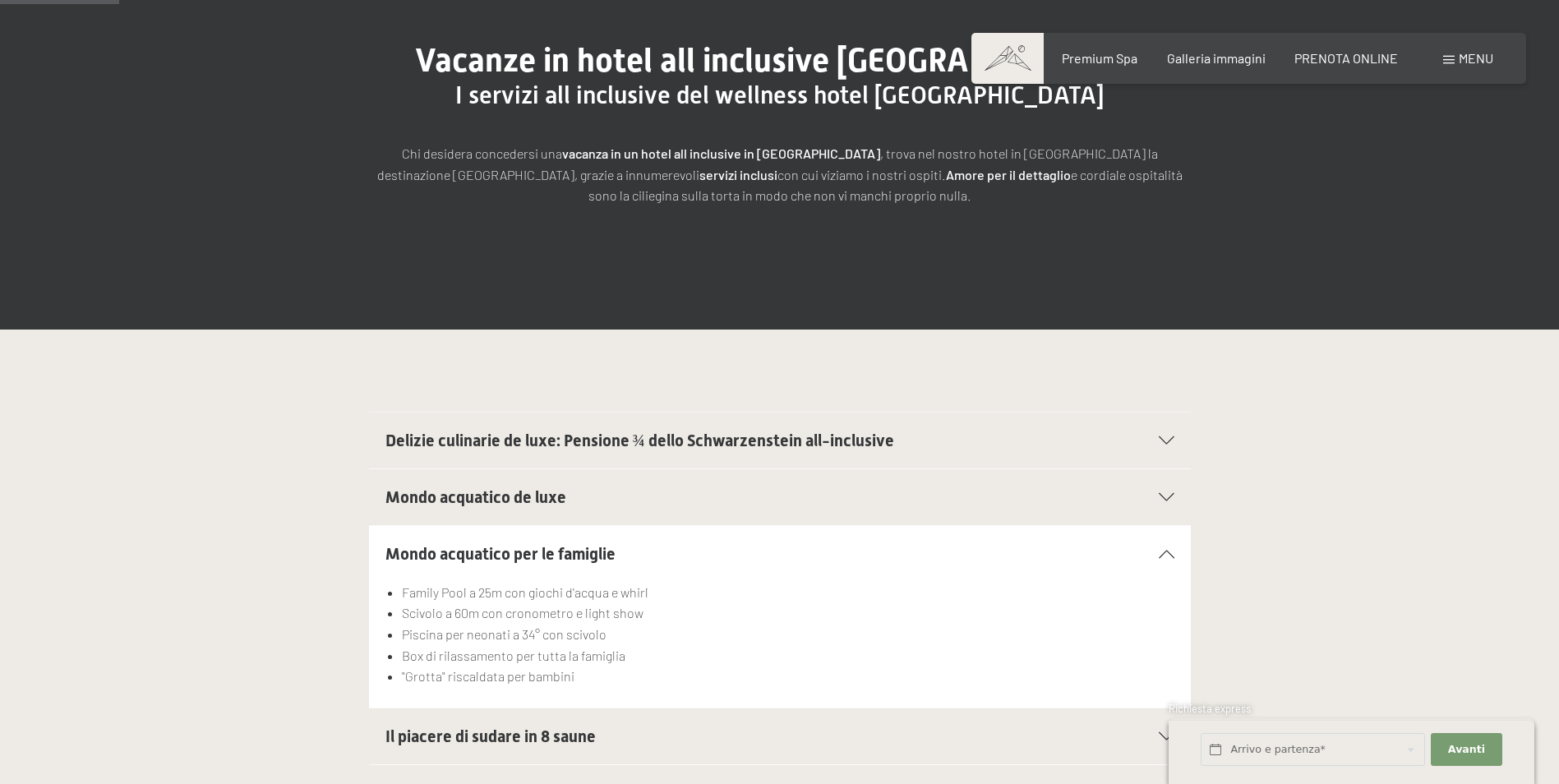
scroll to position [329, 0]
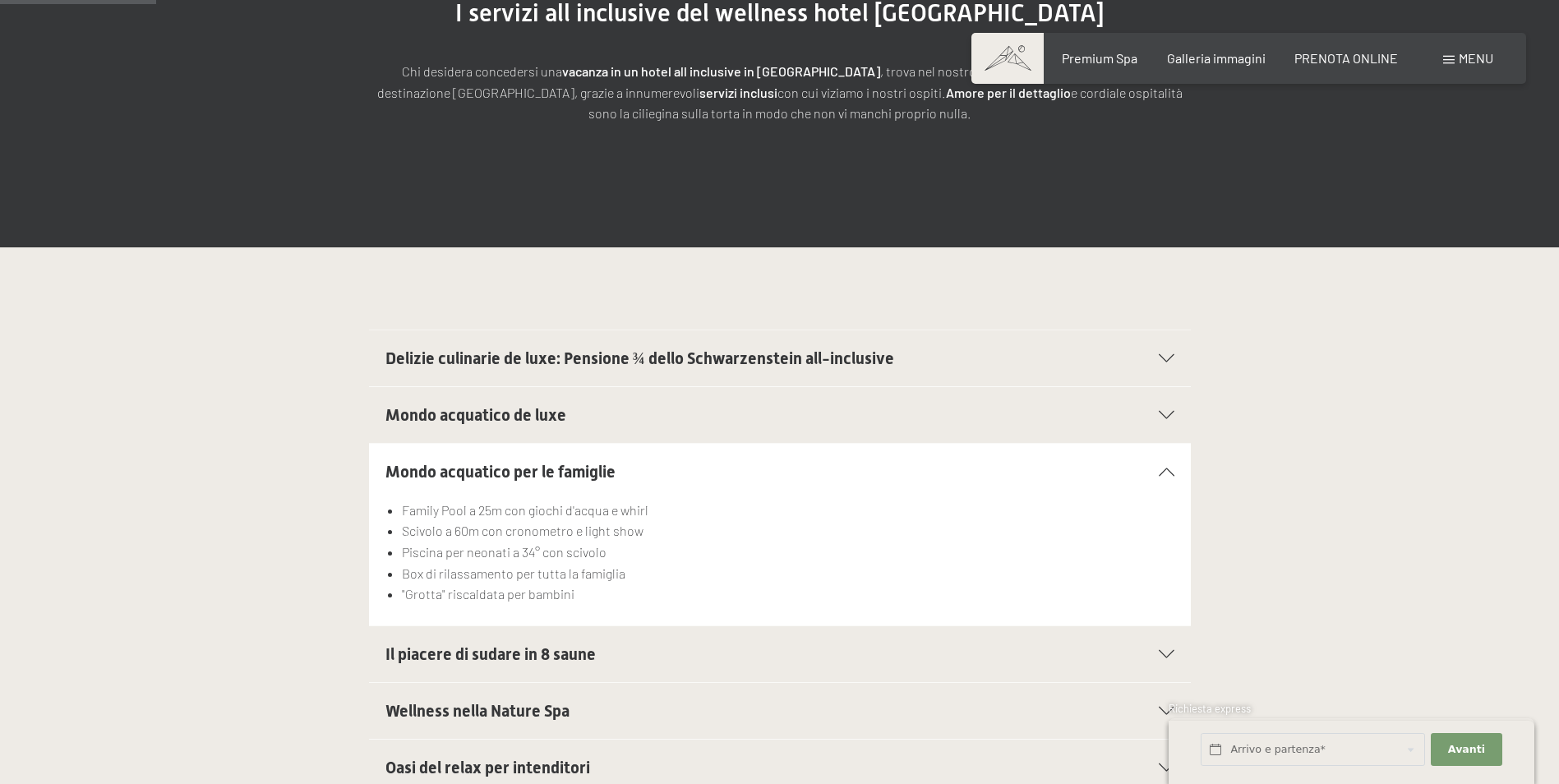
click at [572, 669] on div "Il piacere di sudare in 8 saune" at bounding box center [780, 654] width 789 height 56
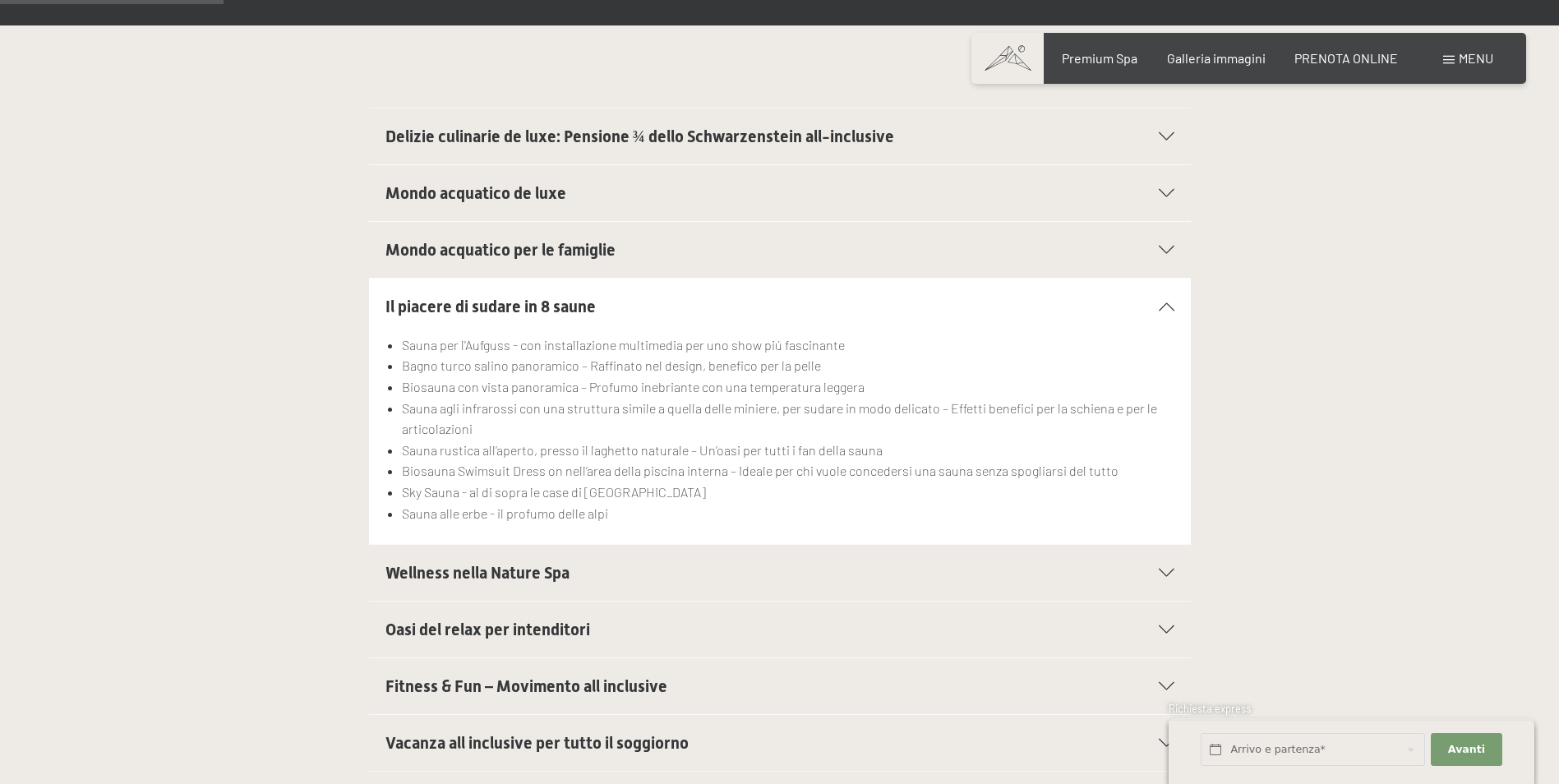
scroll to position [575, 0]
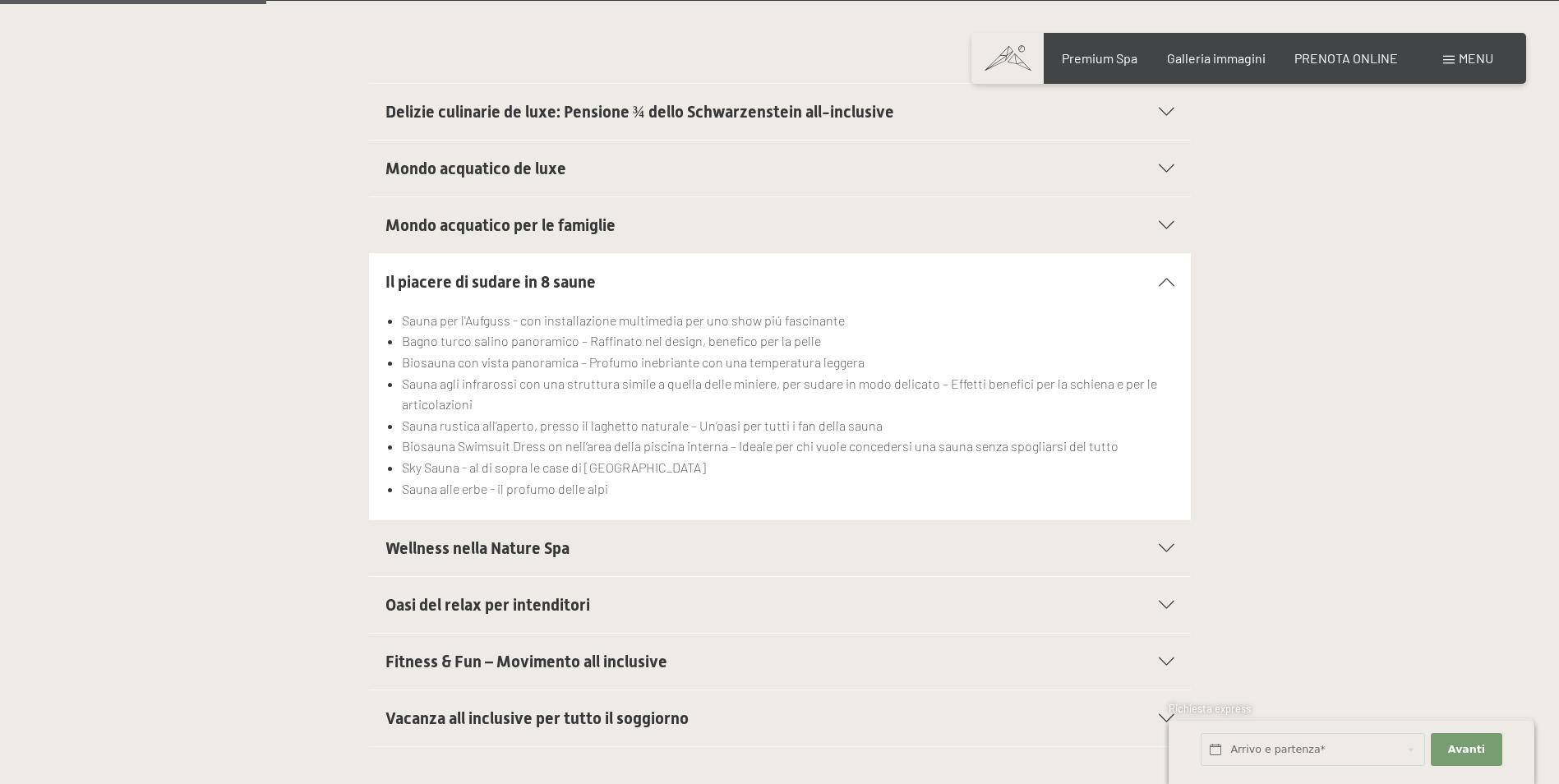
click at [523, 548] on span "Wellness nella Nature Spa" at bounding box center [478, 547] width 184 height 20
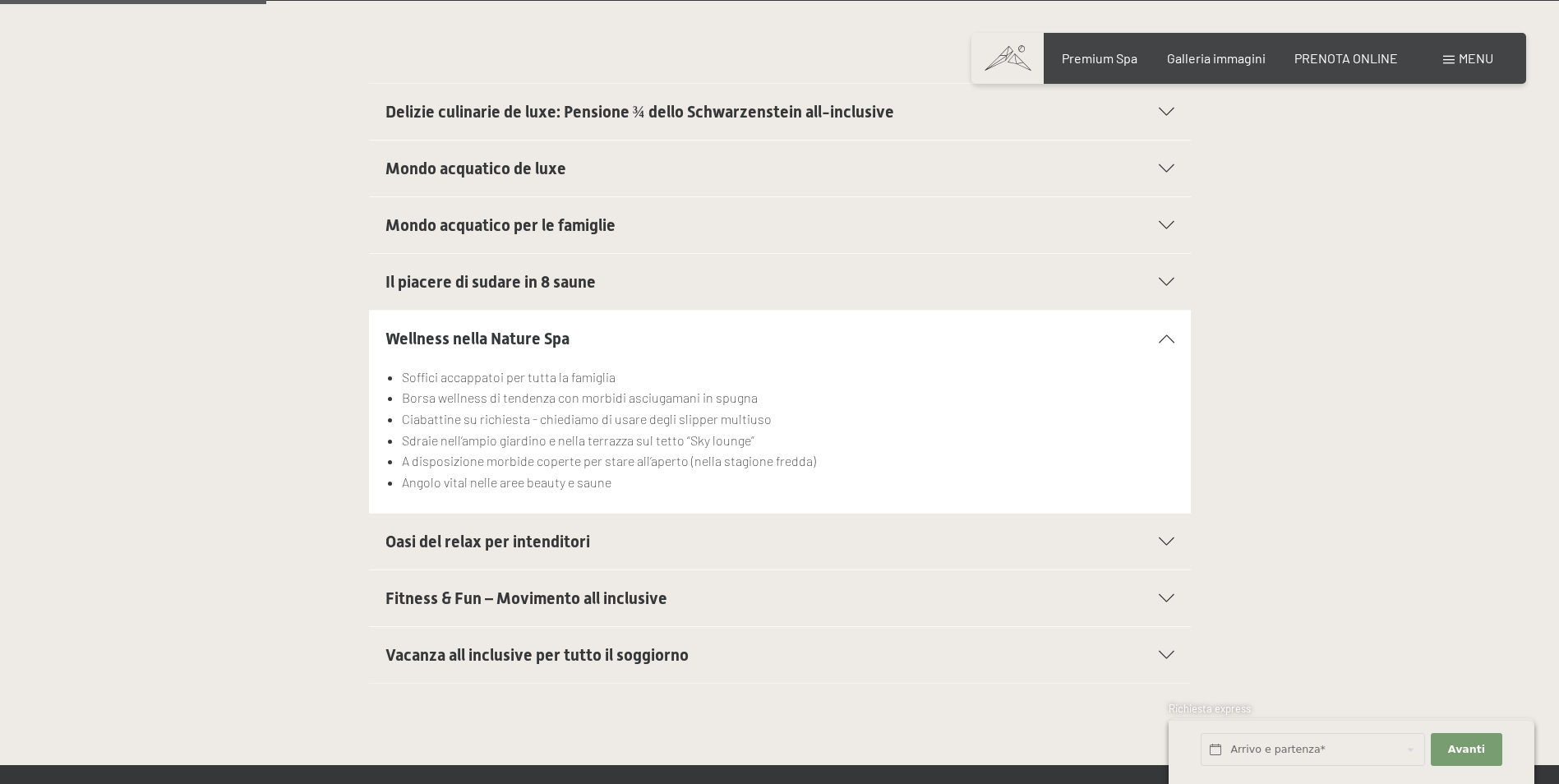
click at [475, 547] on span "Oasi del relax per intenditori" at bounding box center [488, 541] width 205 height 20
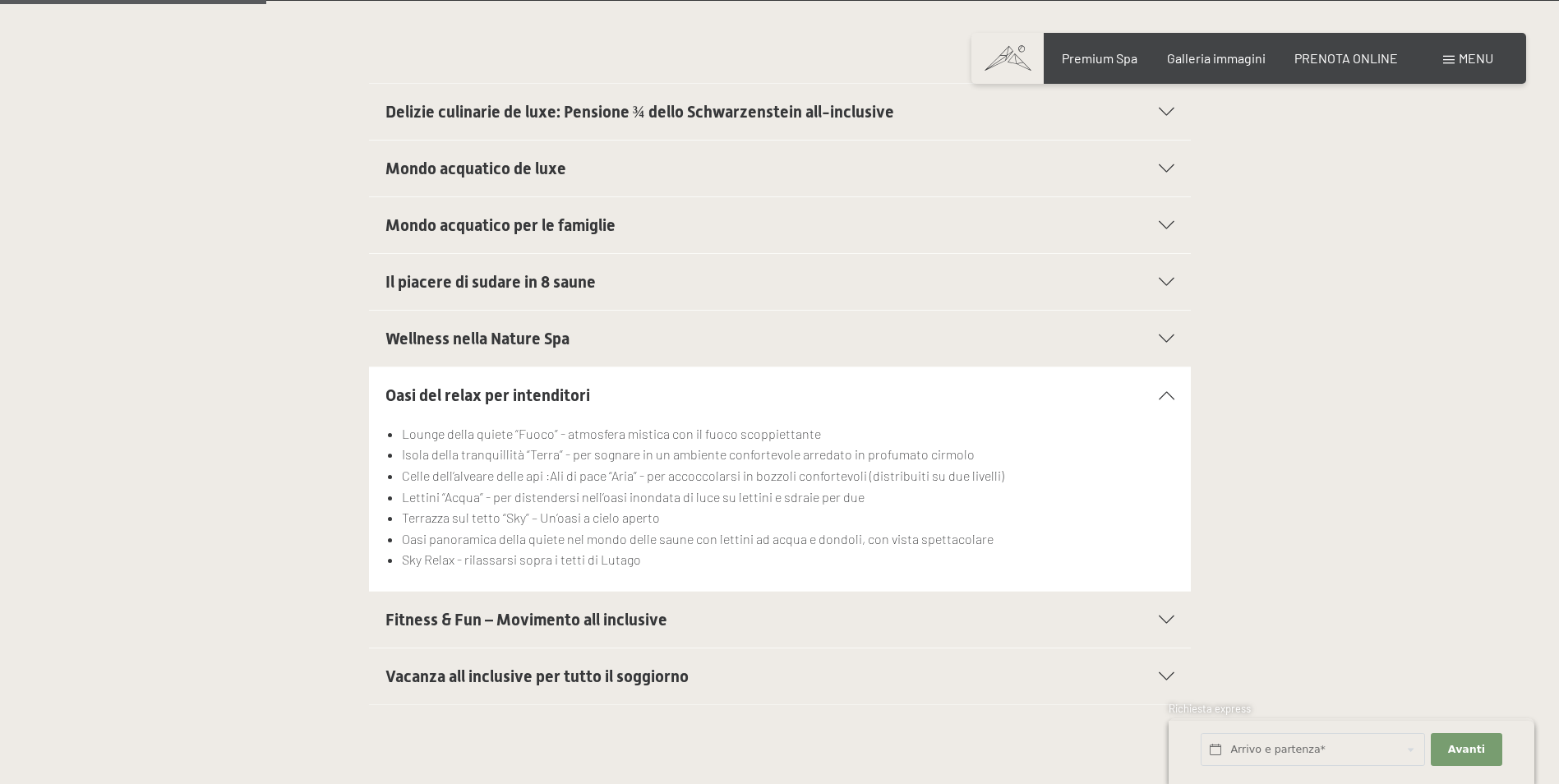
click at [487, 605] on div "Fitness & Fun – Movimento all inclusive" at bounding box center [780, 619] width 789 height 56
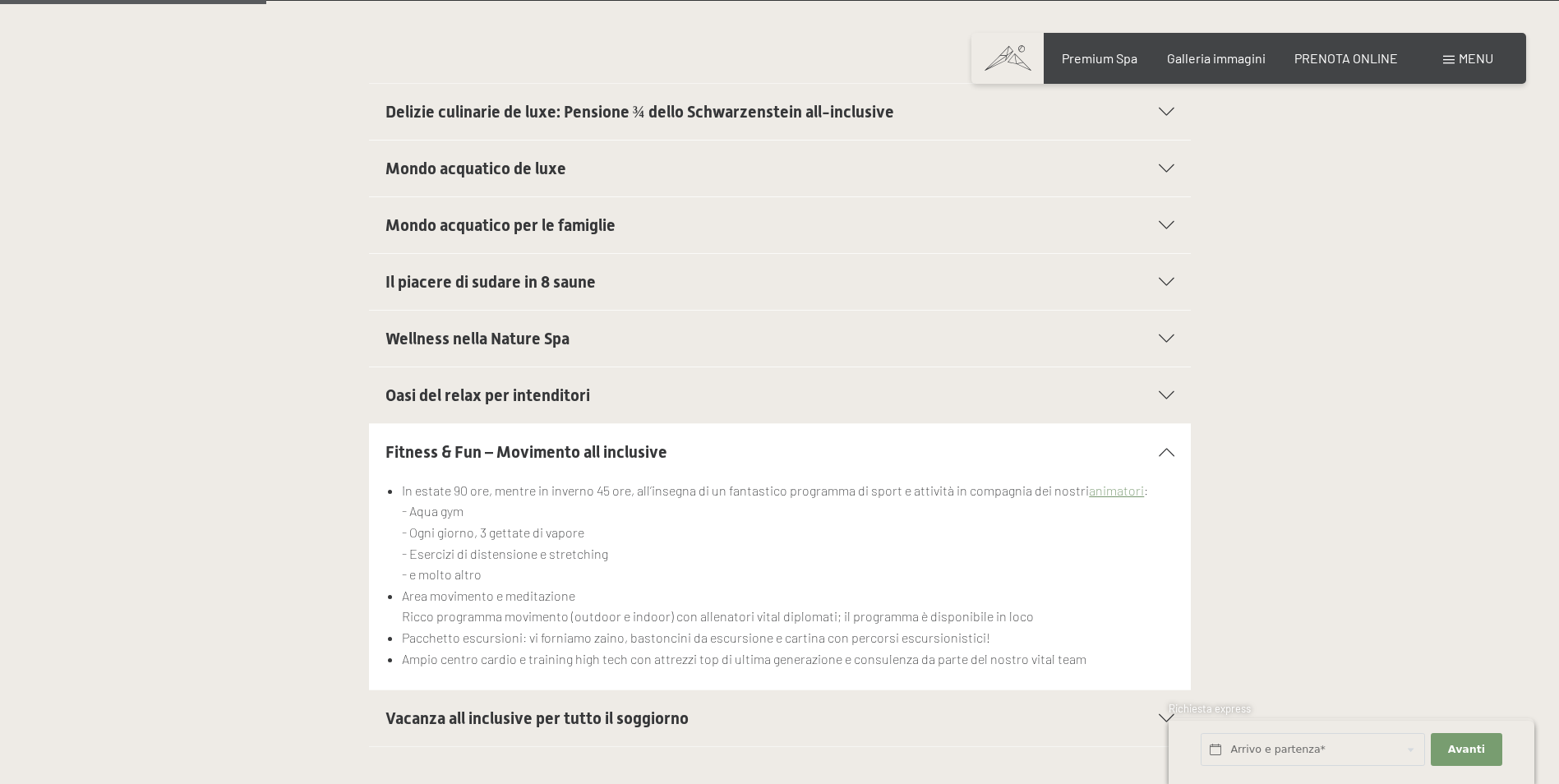
click at [492, 723] on span "Vacanza all inclusive per tutto il soggiorno" at bounding box center [537, 718] width 304 height 20
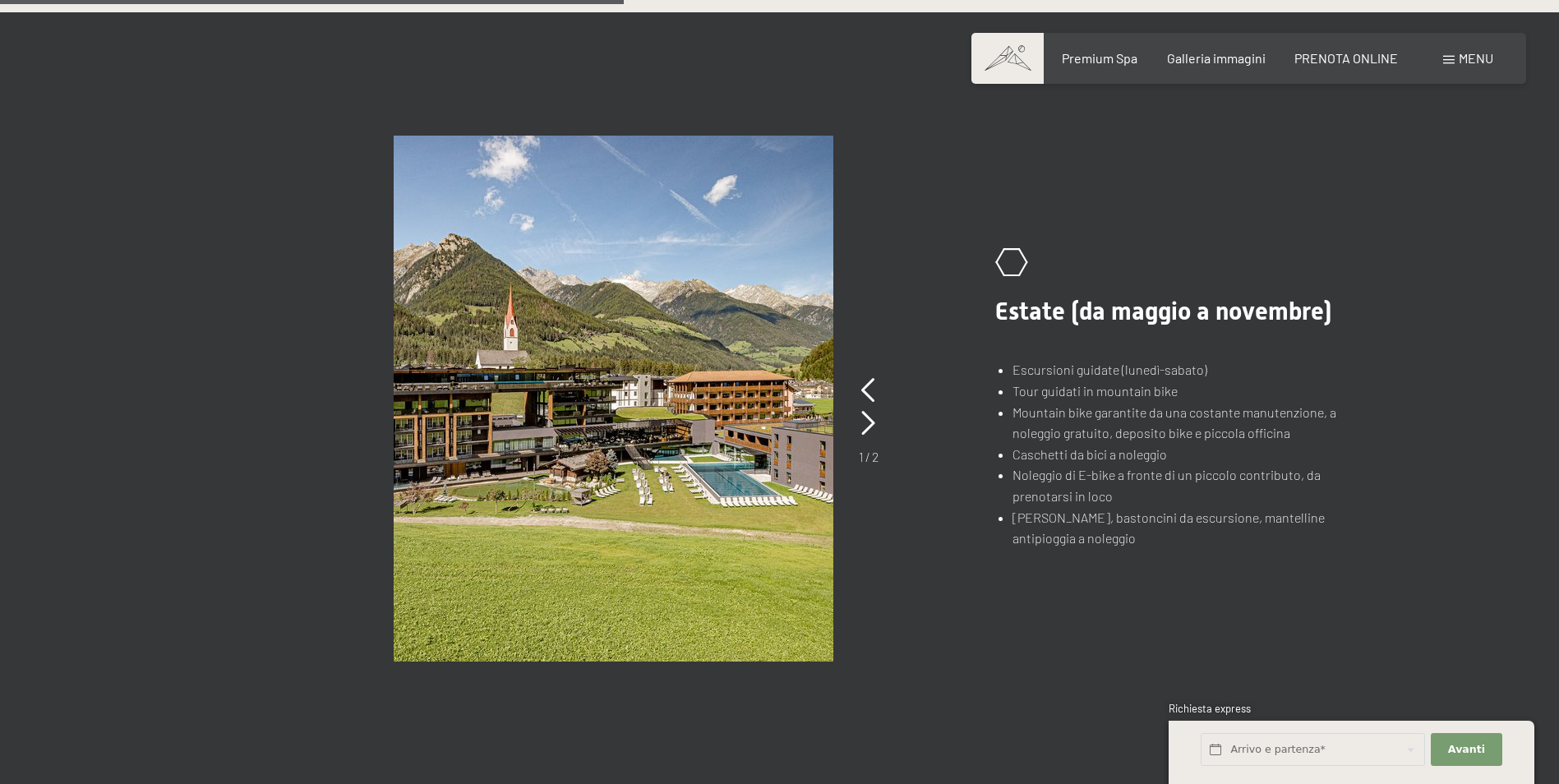
scroll to position [1315, 0]
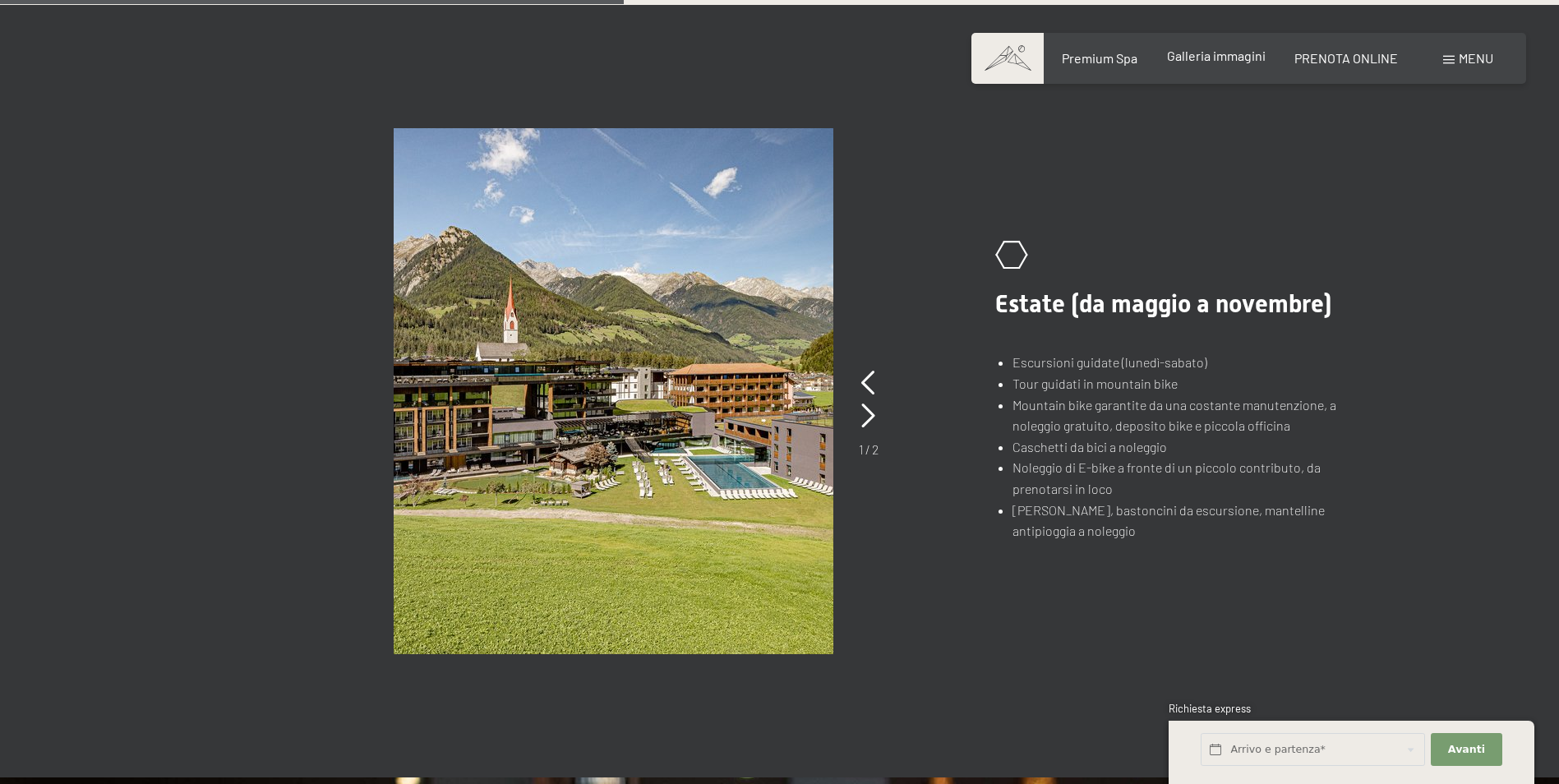
click at [1252, 50] on span "Galleria immagini" at bounding box center [1216, 55] width 99 height 16
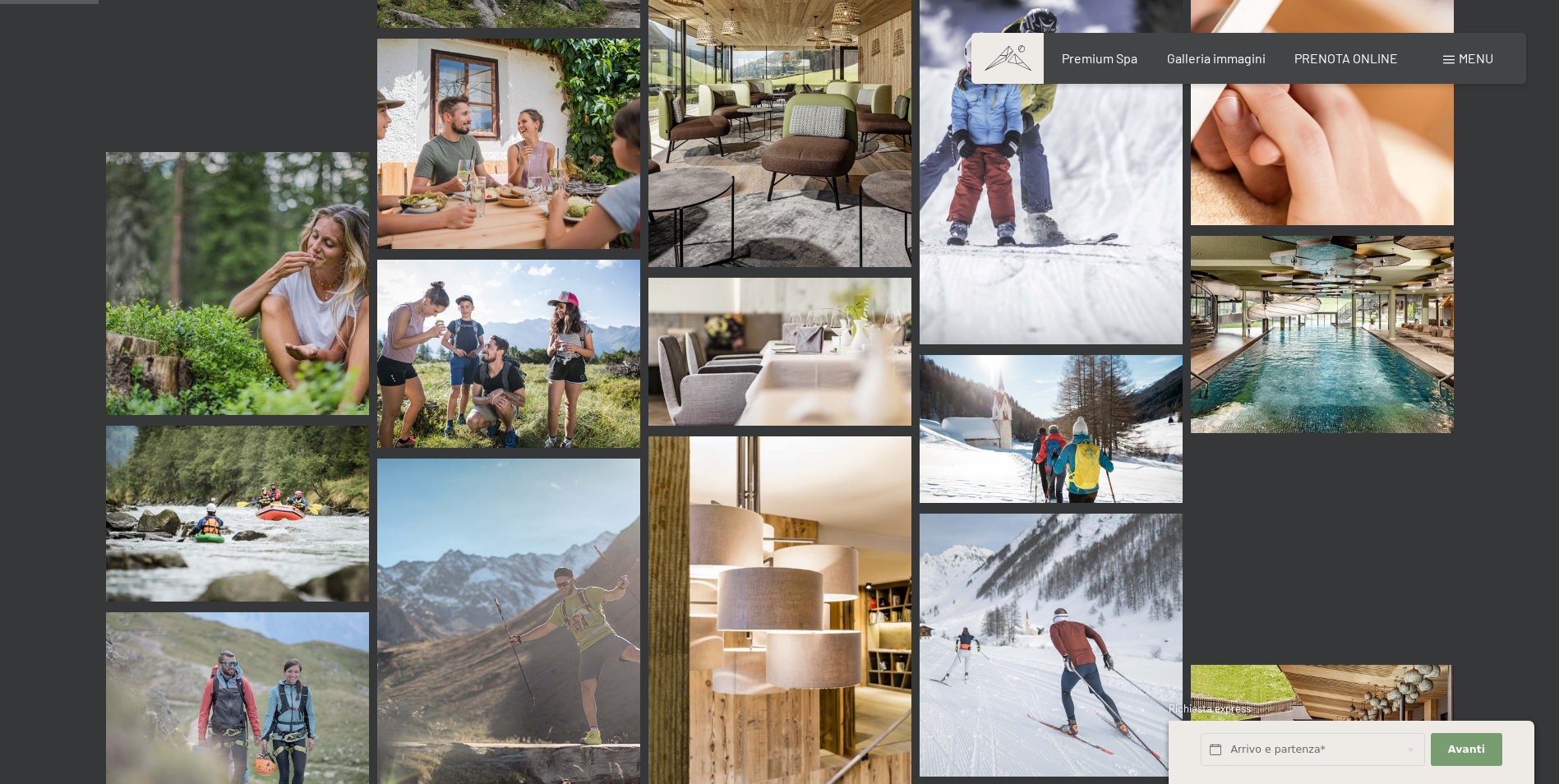
scroll to position [1315, 0]
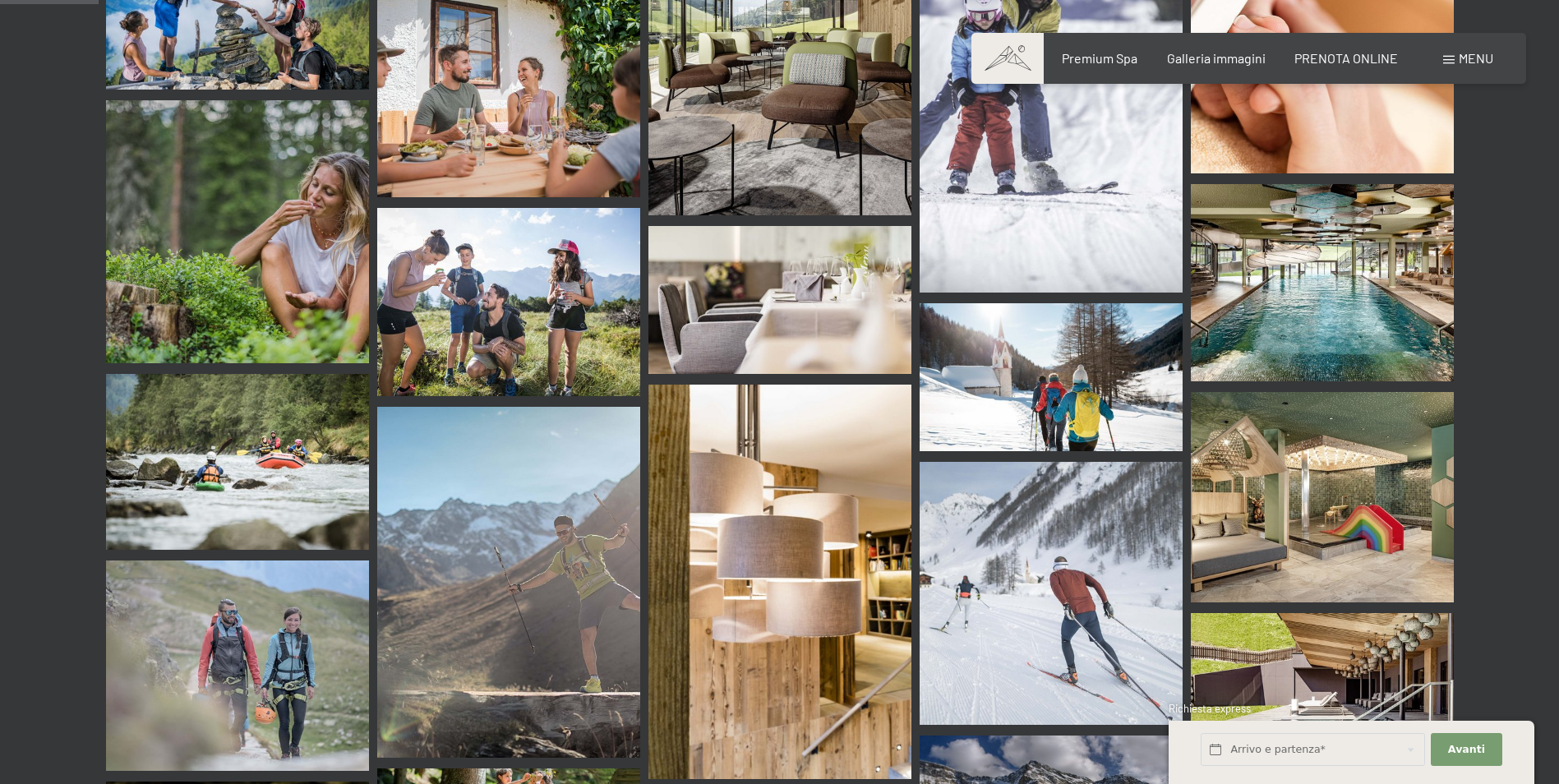
click at [1375, 458] on img at bounding box center [1322, 497] width 263 height 210
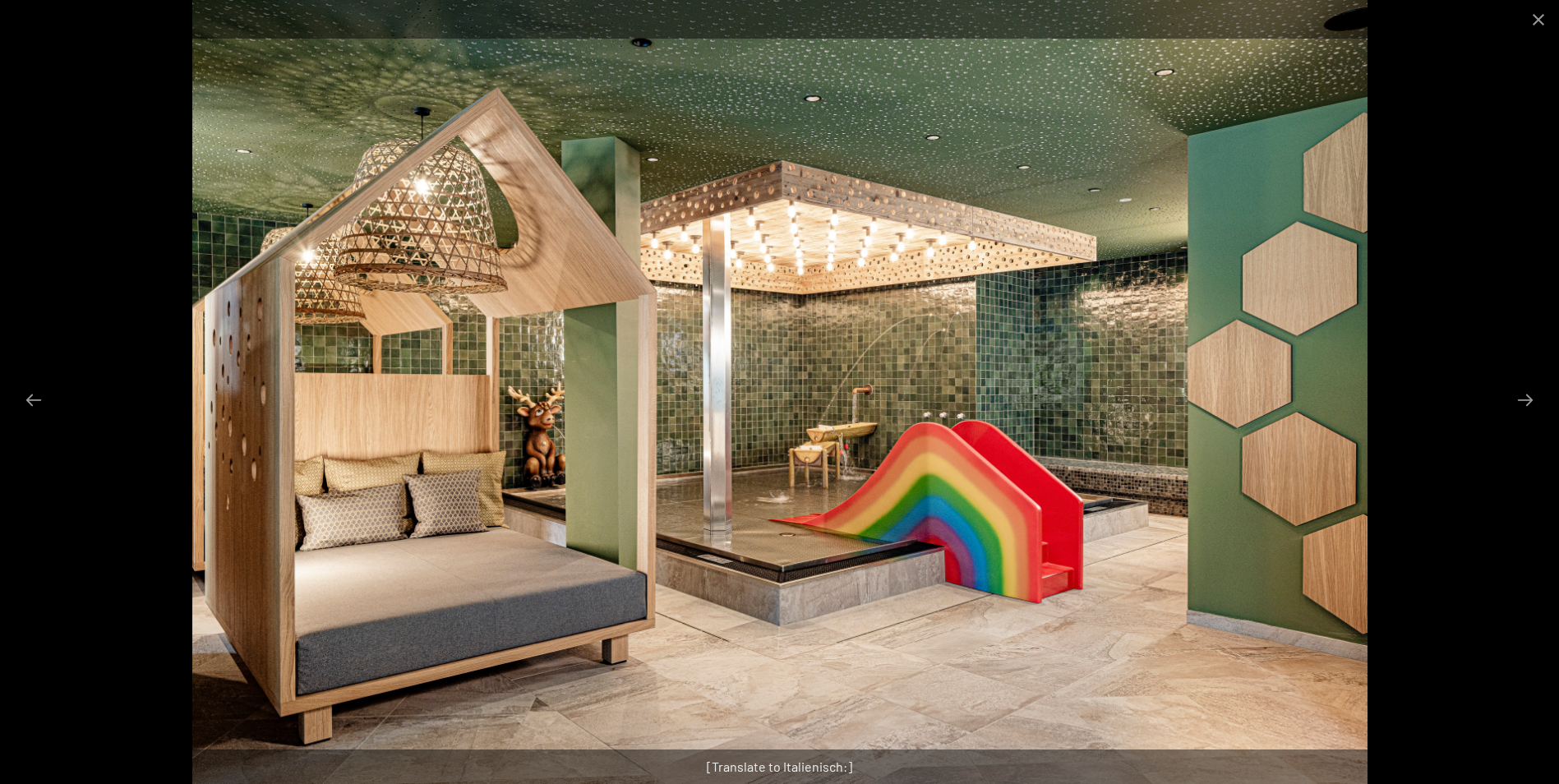
scroll to position [1808, 0]
click at [1543, 22] on button "Close gallery" at bounding box center [1539, 19] width 41 height 38
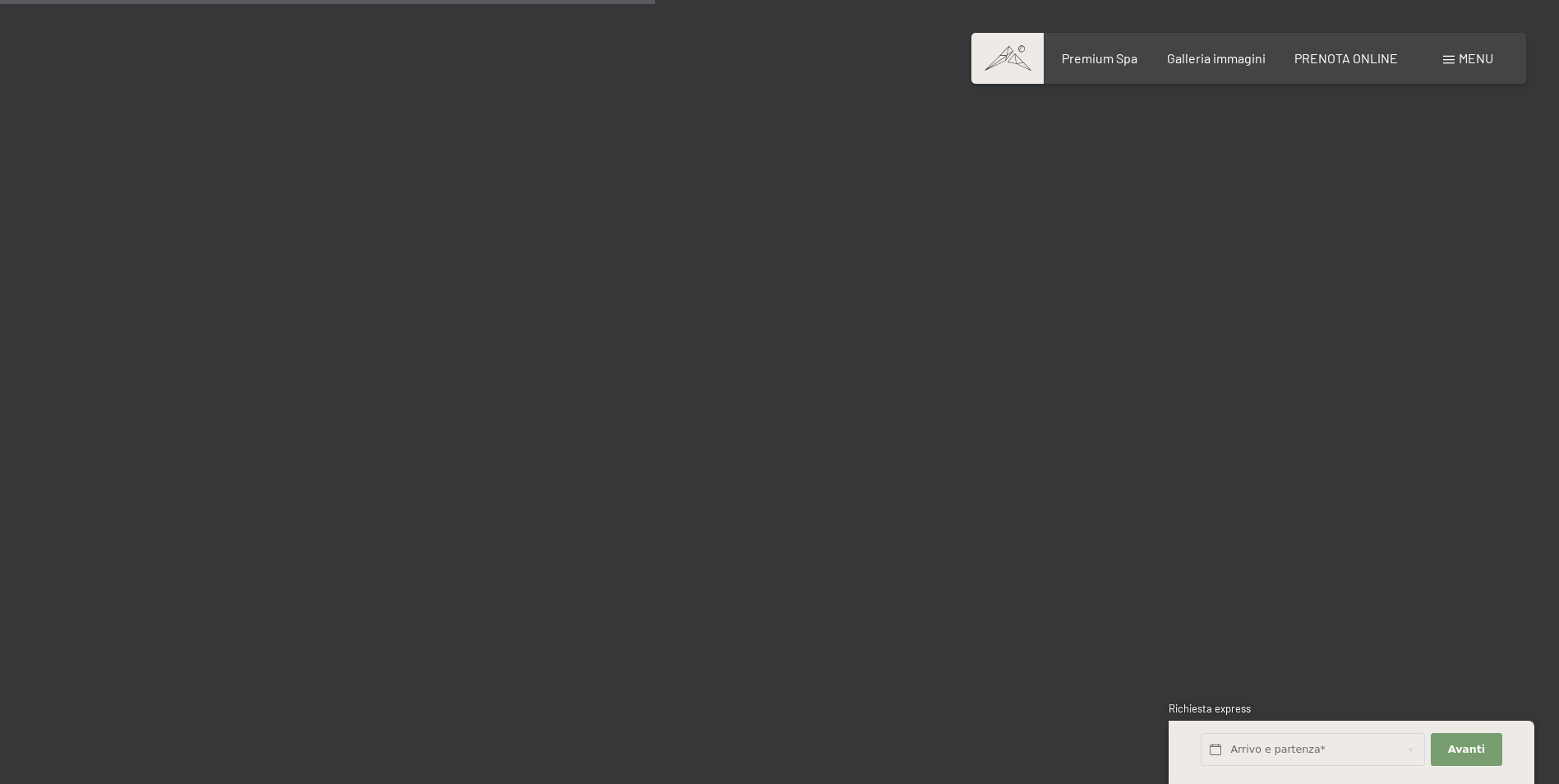
scroll to position [8874, 0]
